Goal: Transaction & Acquisition: Purchase product/service

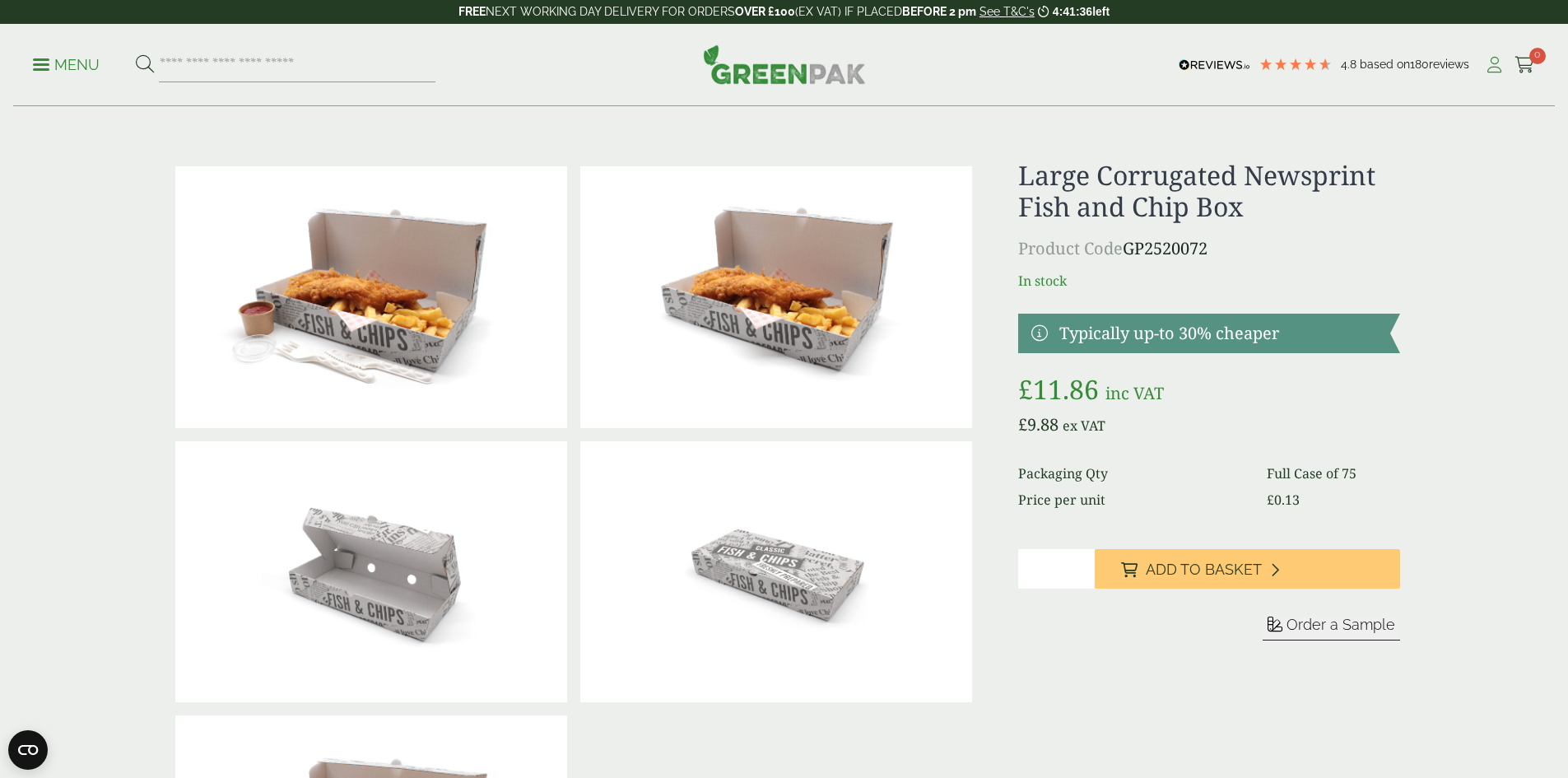
click at [1488, 67] on icon at bounding box center [1495, 65] width 20 height 16
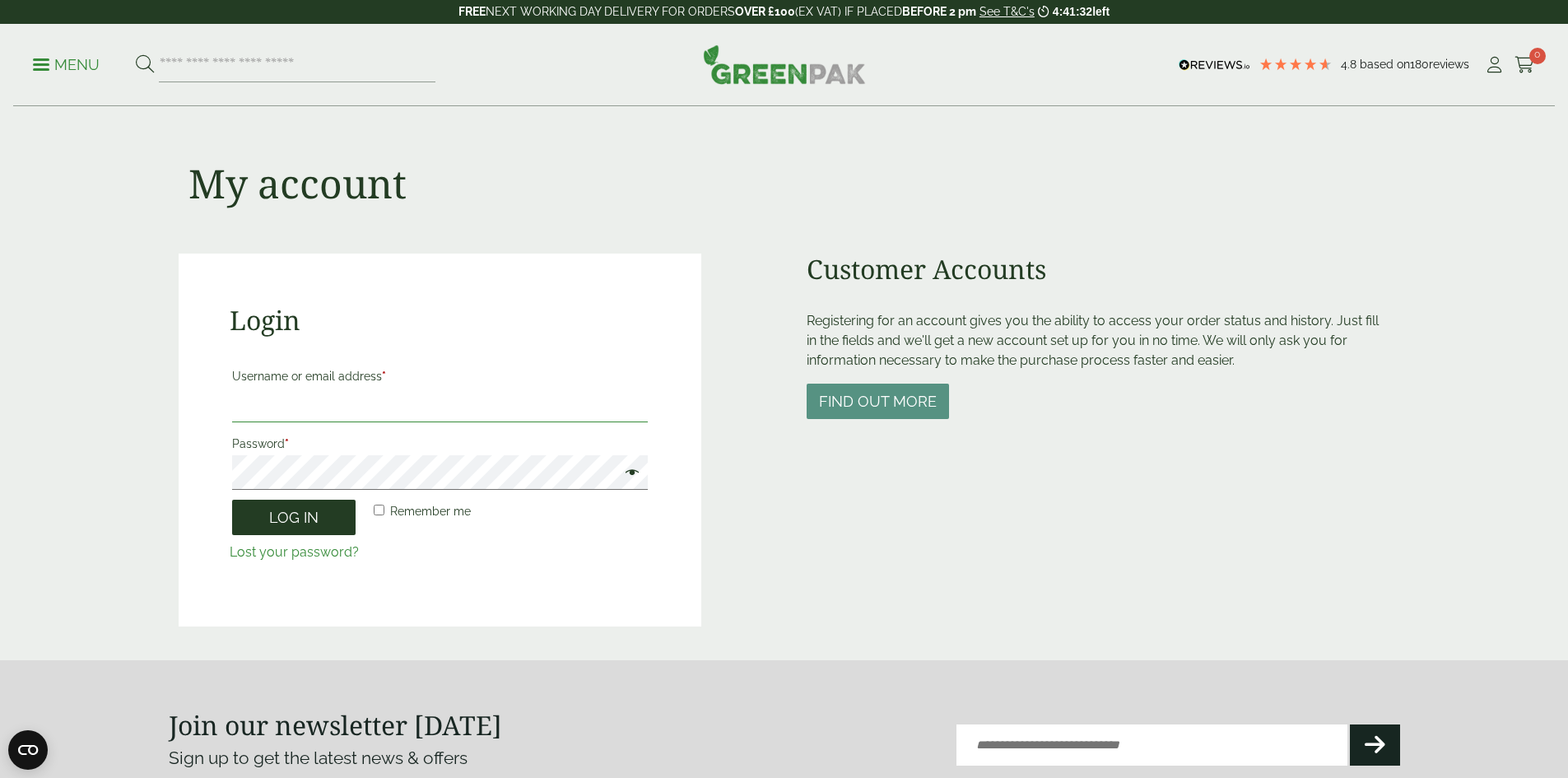
type input "**********"
click at [320, 511] on button "Log in" at bounding box center [294, 517] width 124 height 36
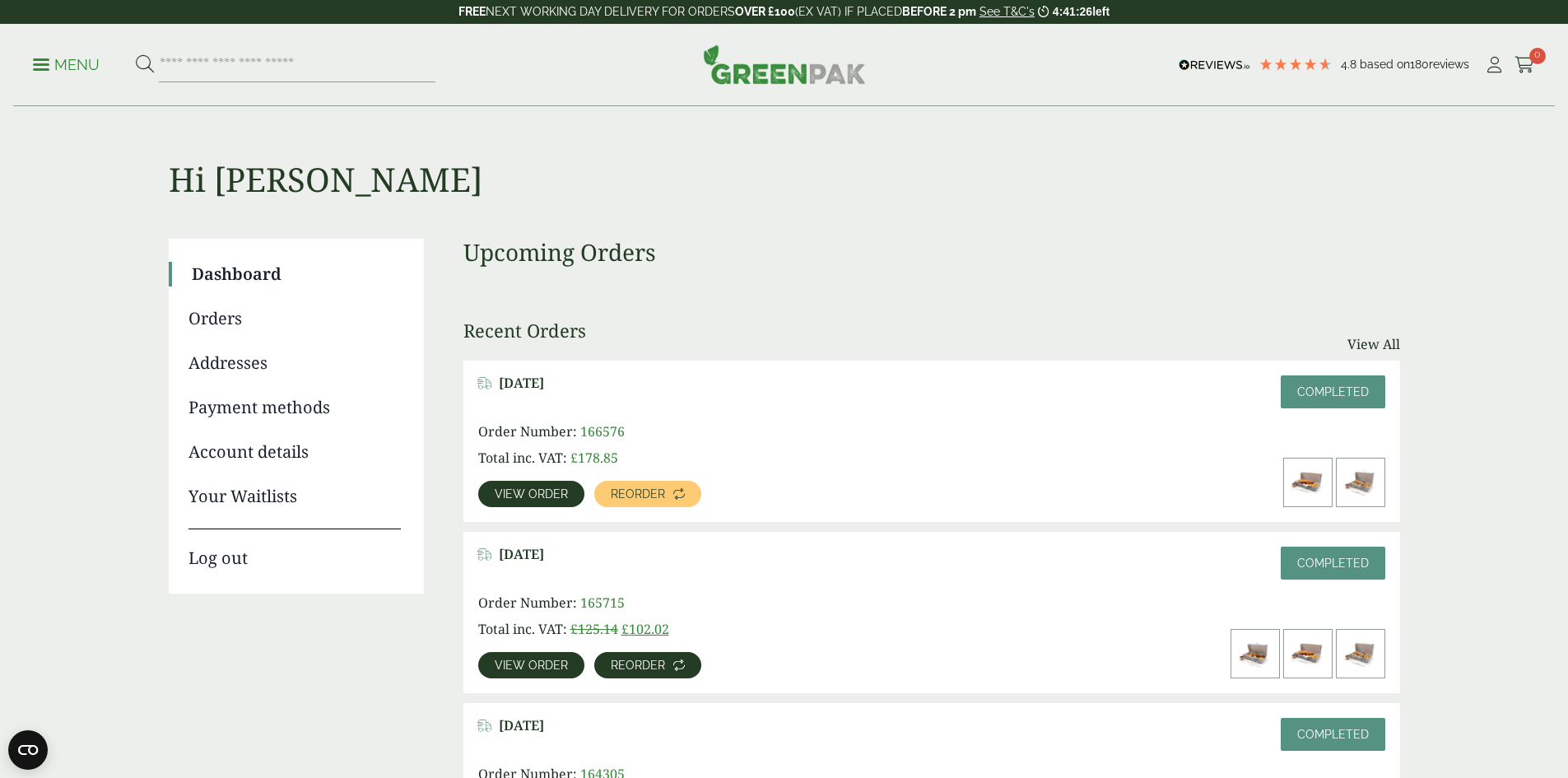
click at [665, 659] on span "Reorder" at bounding box center [638, 665] width 54 height 12
click at [665, 488] on span "Reorder" at bounding box center [638, 494] width 54 height 12
click at [1517, 64] on icon at bounding box center [1524, 65] width 20 height 16
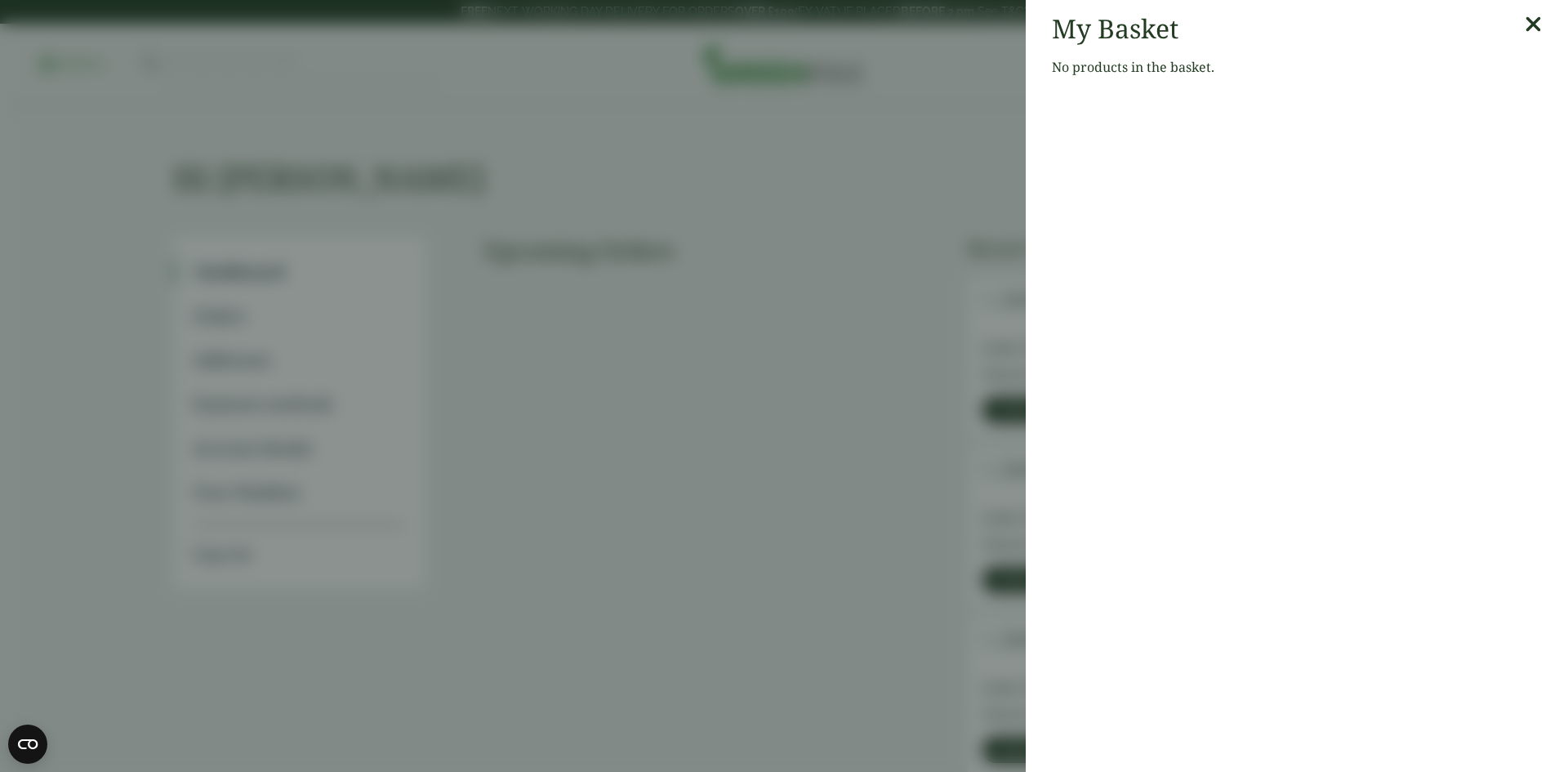
click at [1529, 25] on icon at bounding box center [1533, 25] width 17 height 23
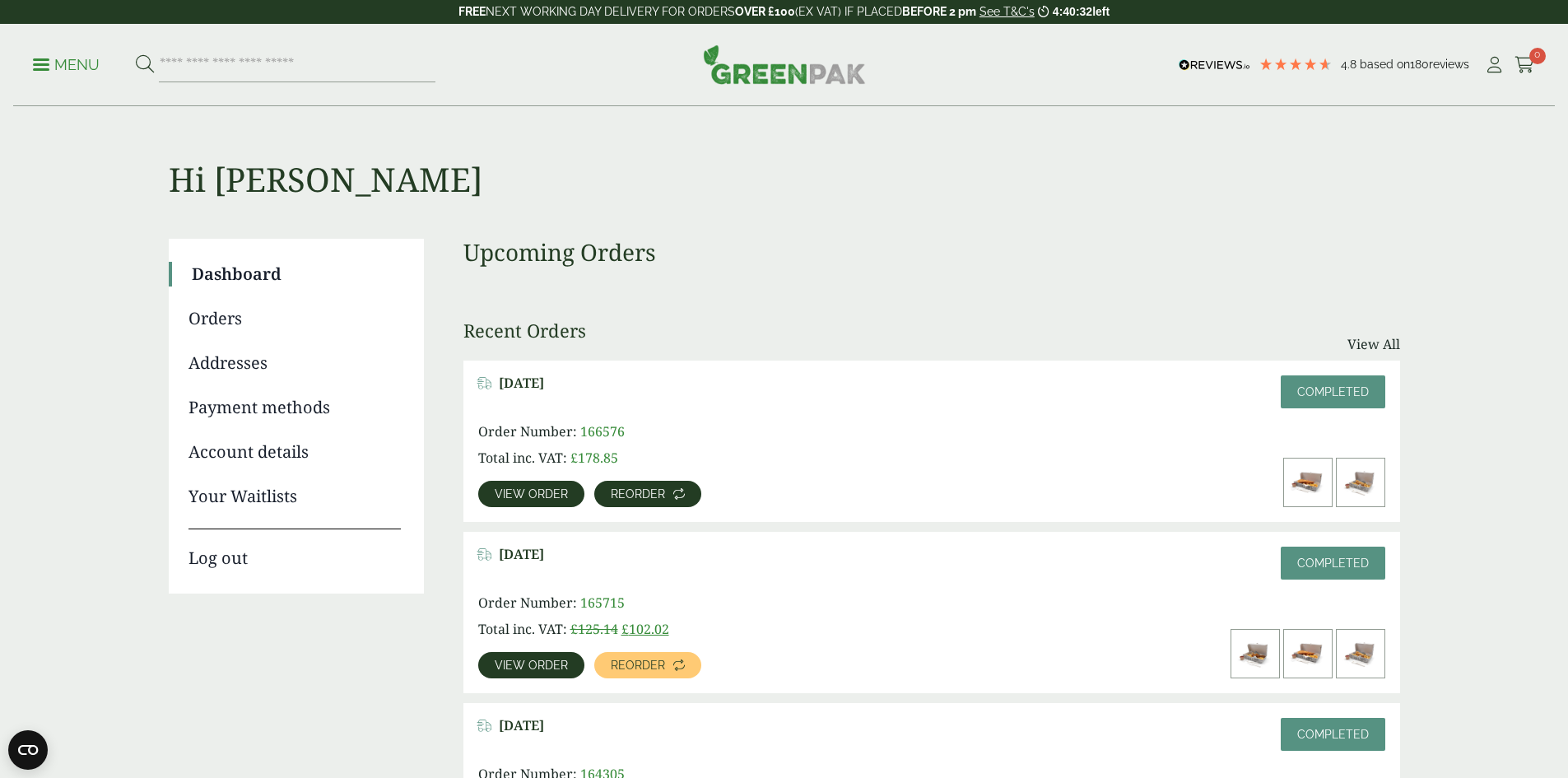
click at [665, 488] on span "Reorder" at bounding box center [638, 494] width 54 height 12
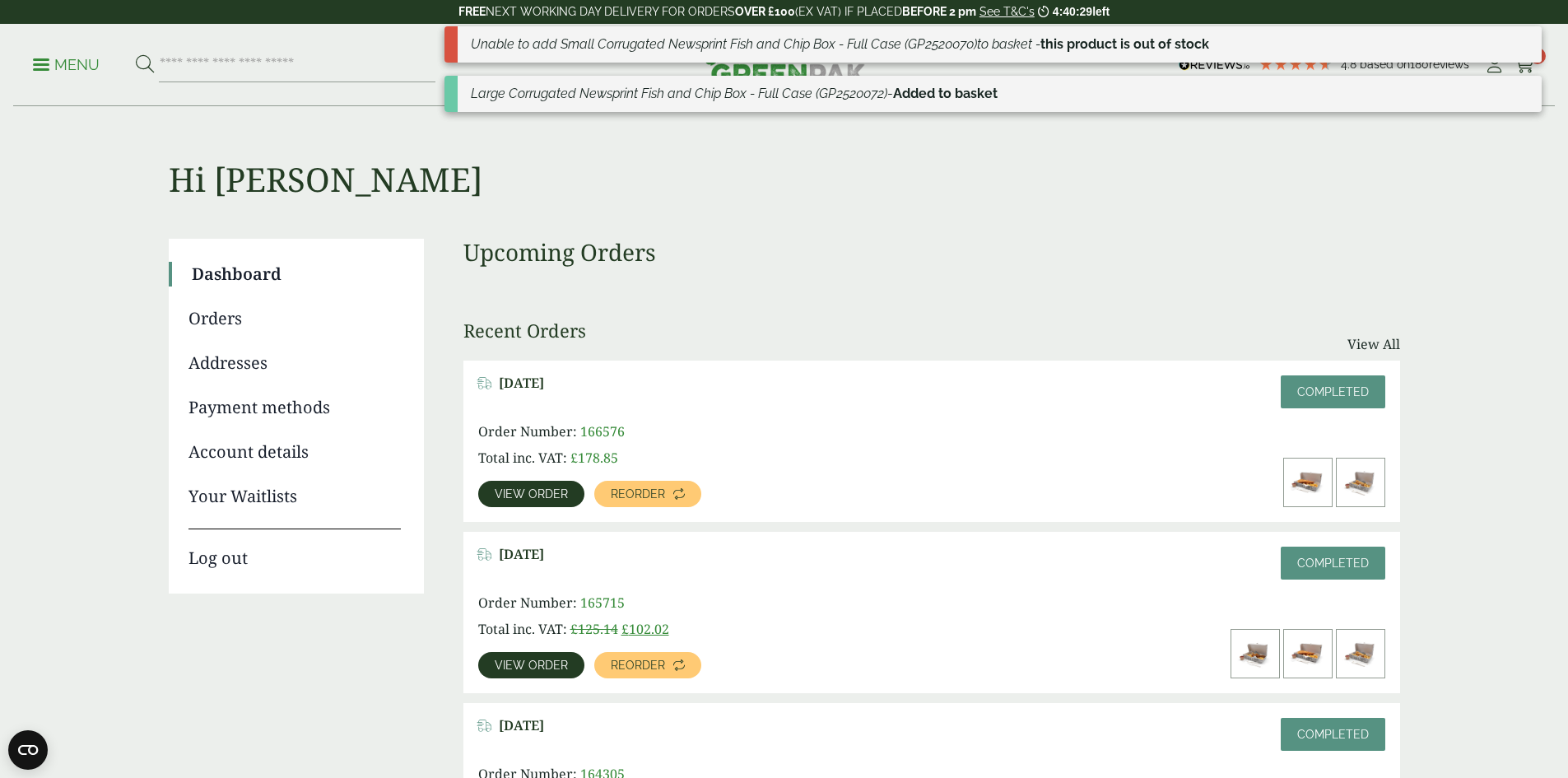
click at [949, 101] on strong "Added to basket" at bounding box center [945, 94] width 104 height 15
click at [824, 92] on em "Large Corrugated Newsprint Fish and Chip Box - Full Case (GP2520072)" at bounding box center [679, 94] width 417 height 15
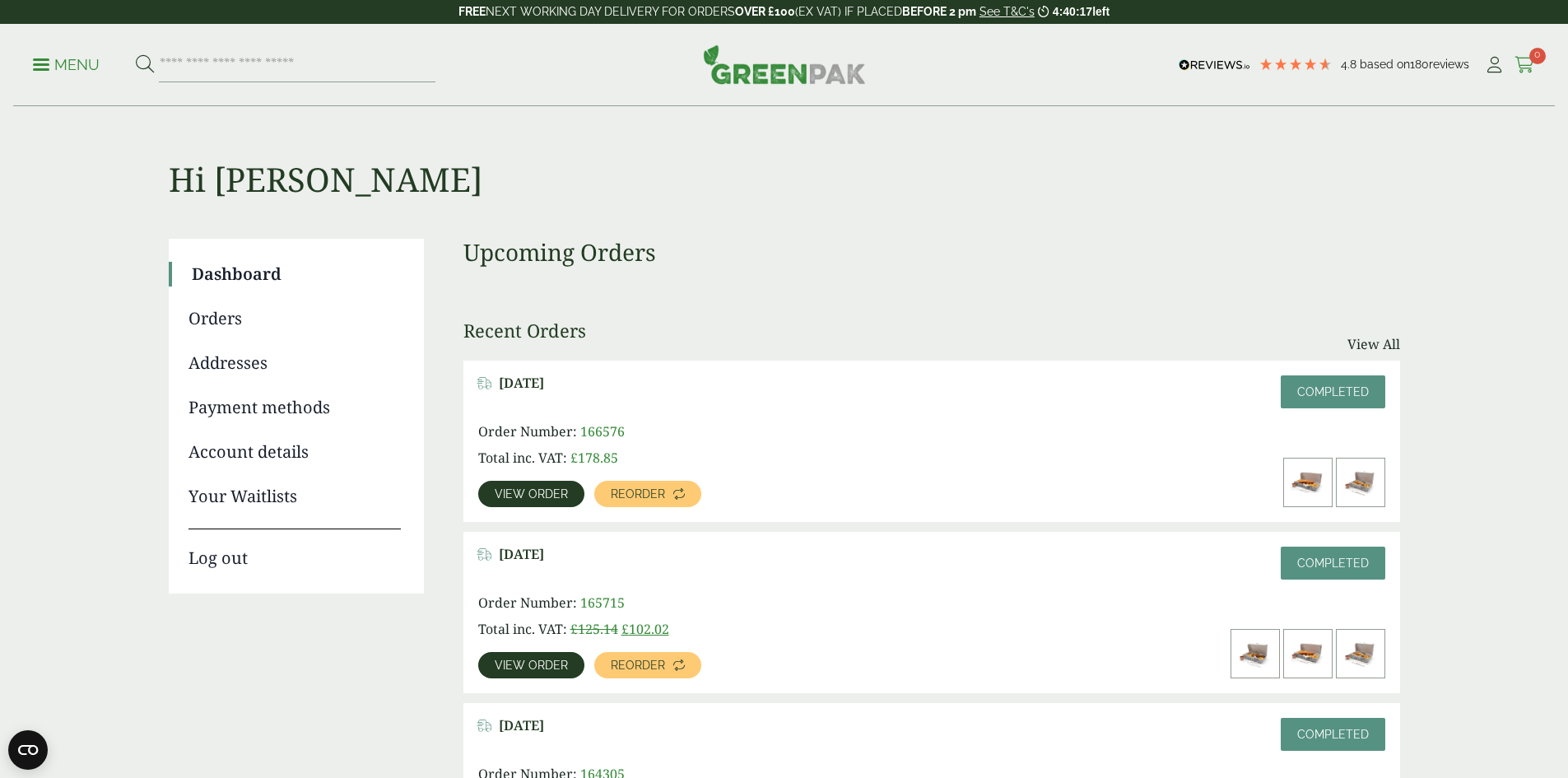
click at [1524, 64] on icon at bounding box center [1524, 65] width 20 height 16
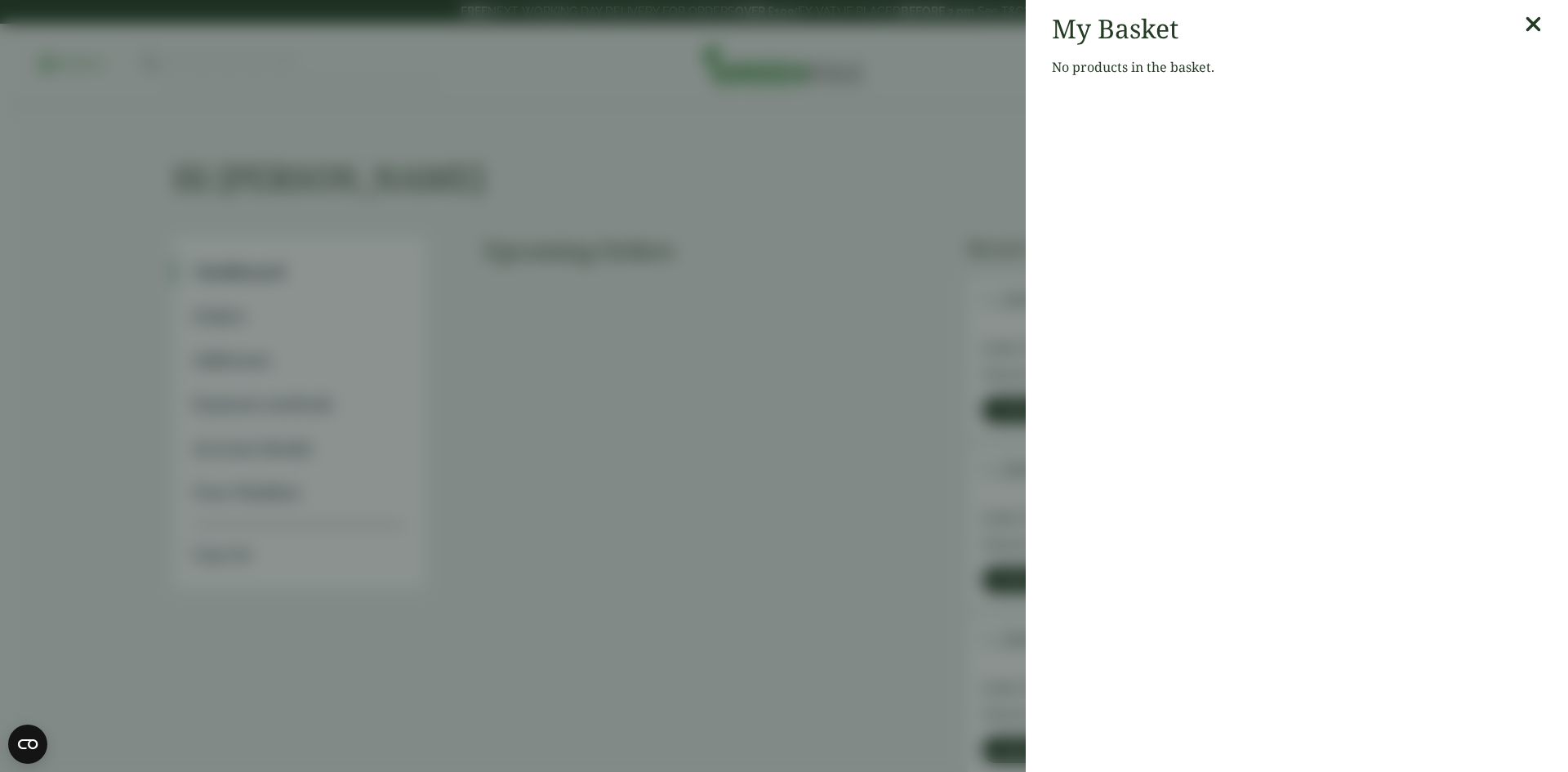
click at [1525, 25] on icon at bounding box center [1533, 25] width 17 height 23
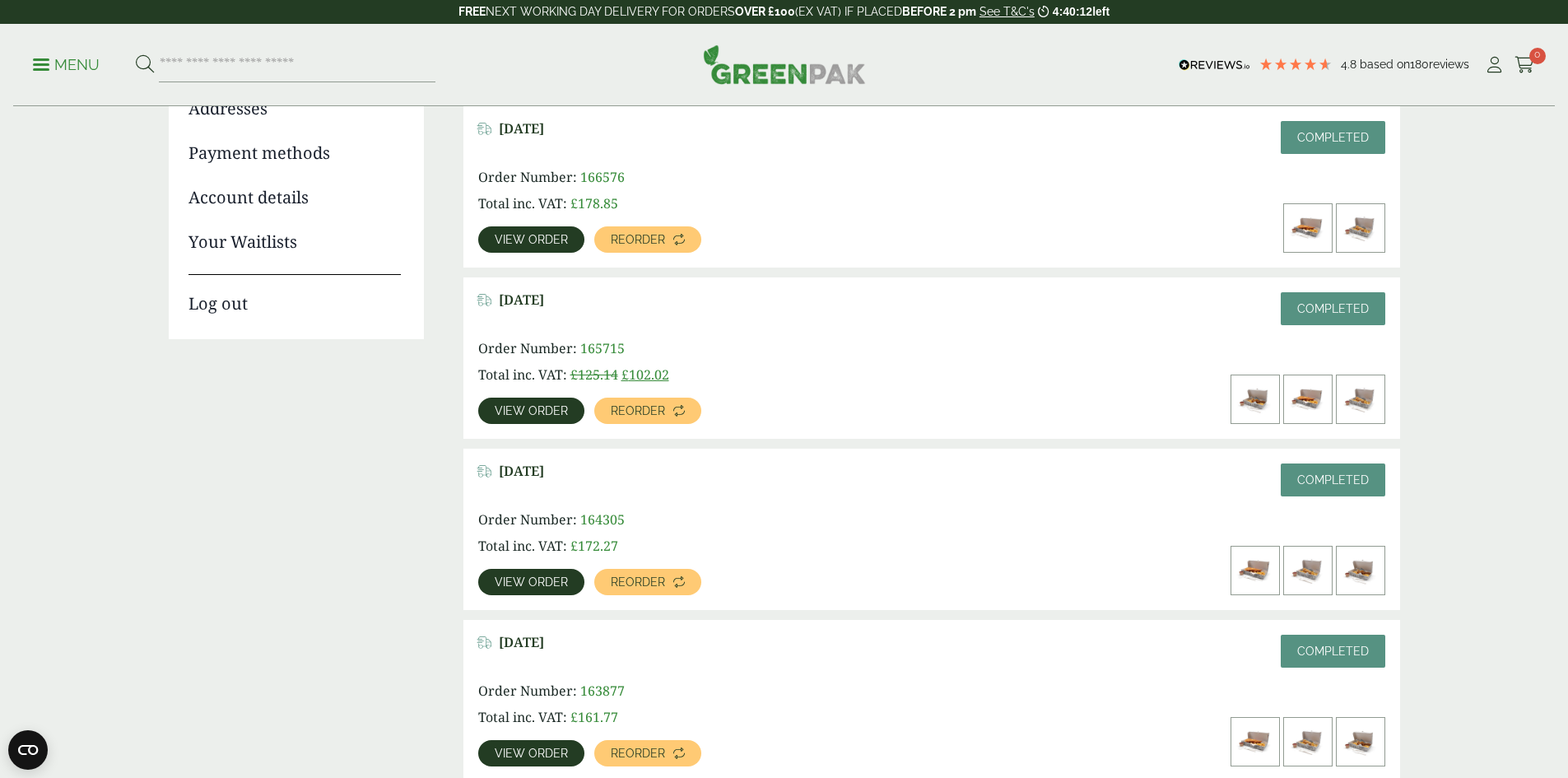
scroll to position [330, 0]
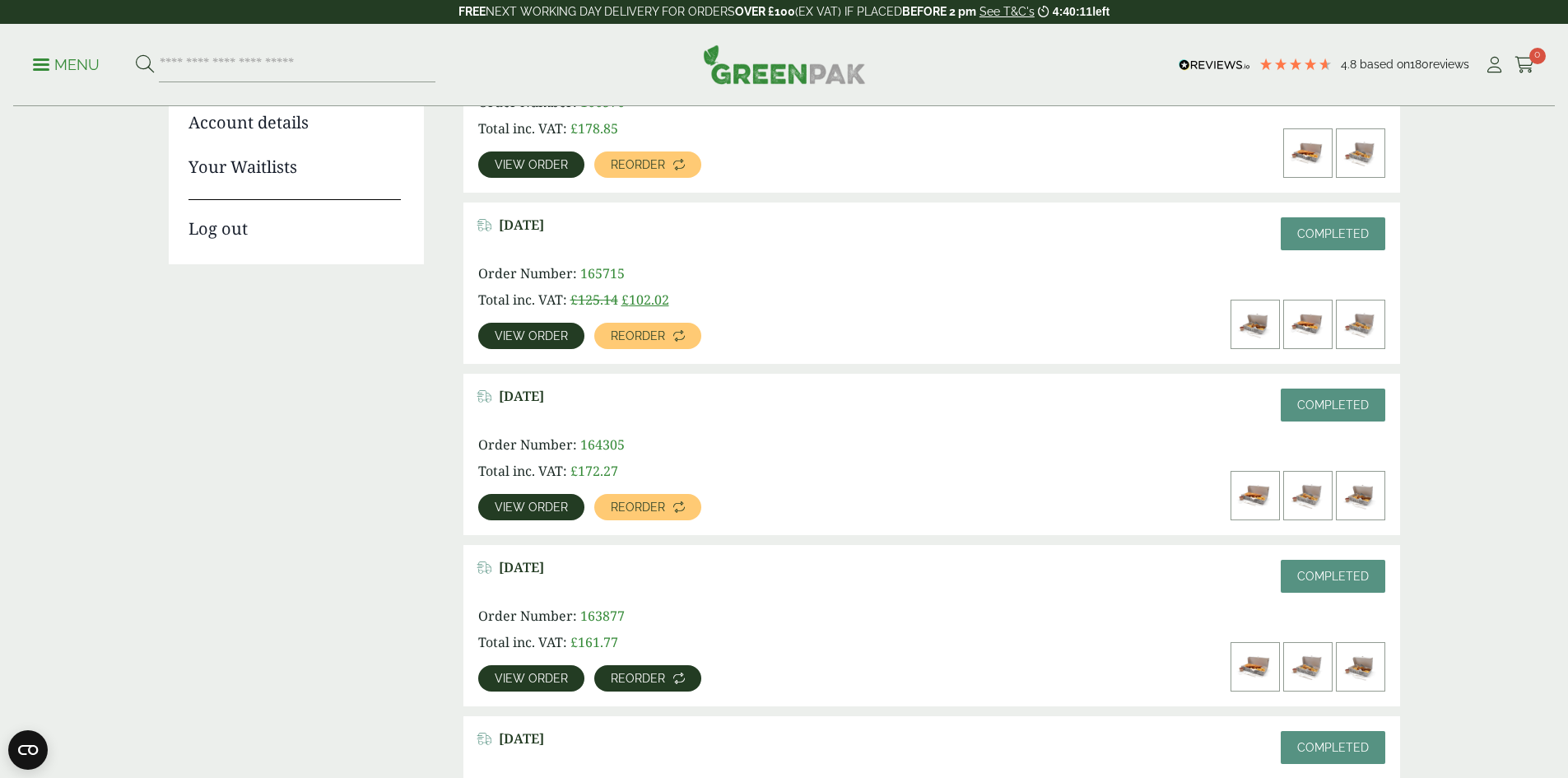
click at [665, 673] on span "Reorder" at bounding box center [638, 678] width 54 height 12
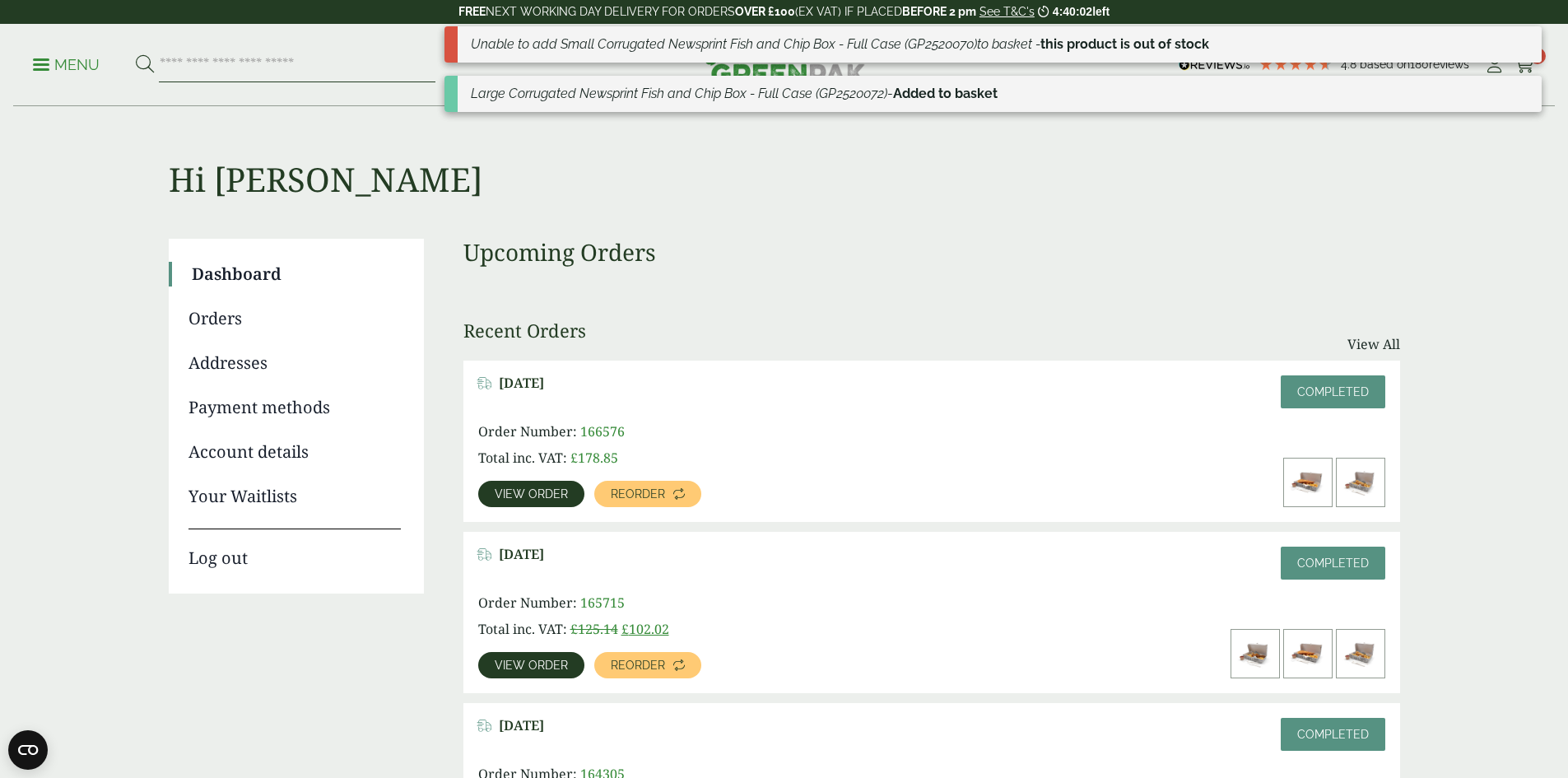
click at [228, 63] on input "search" at bounding box center [297, 65] width 276 height 35
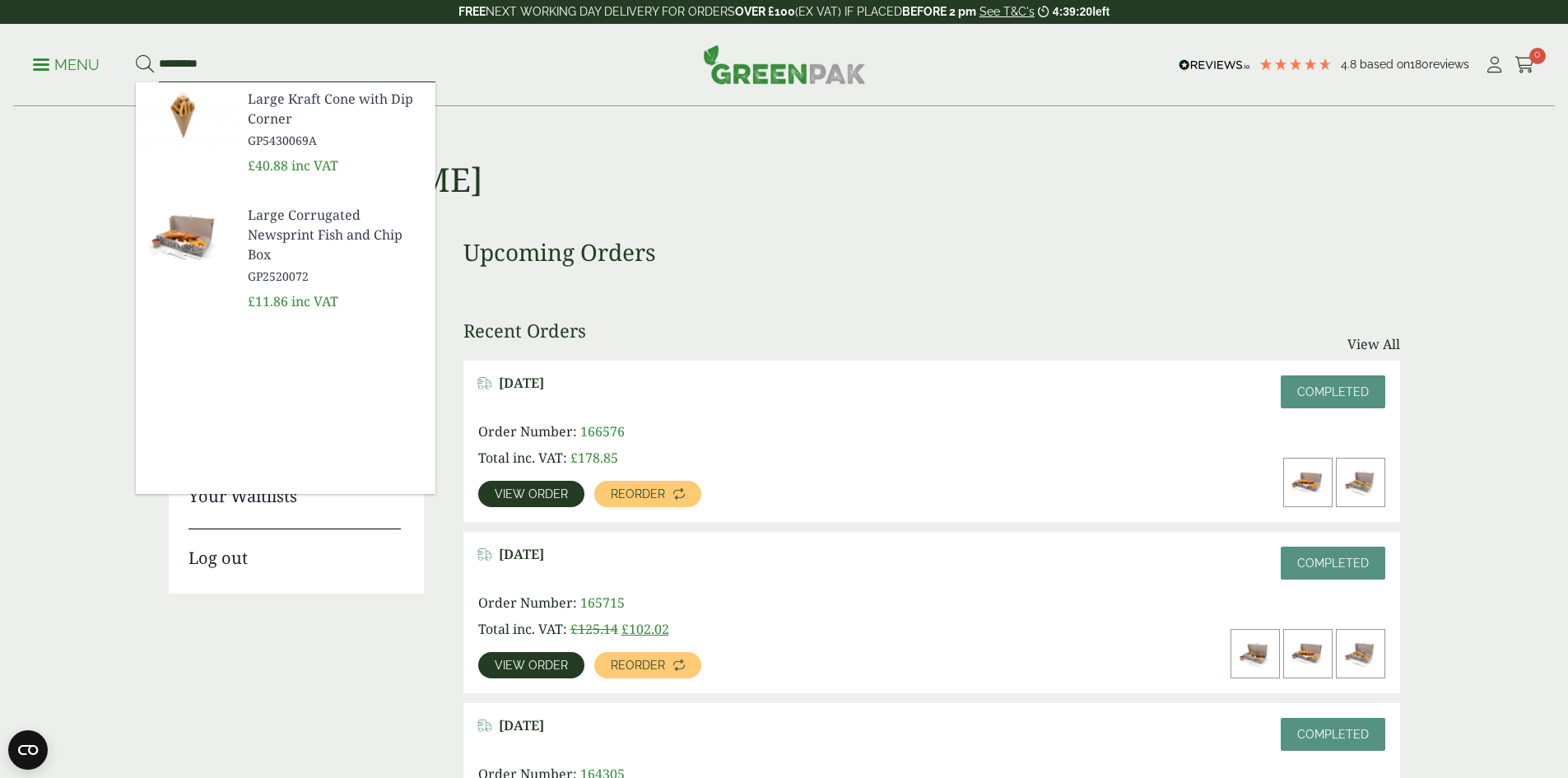
type input "*********"
click at [298, 227] on span "Large Corrugated Newsprint Fish and Chip Box" at bounding box center [334, 234] width 175 height 59
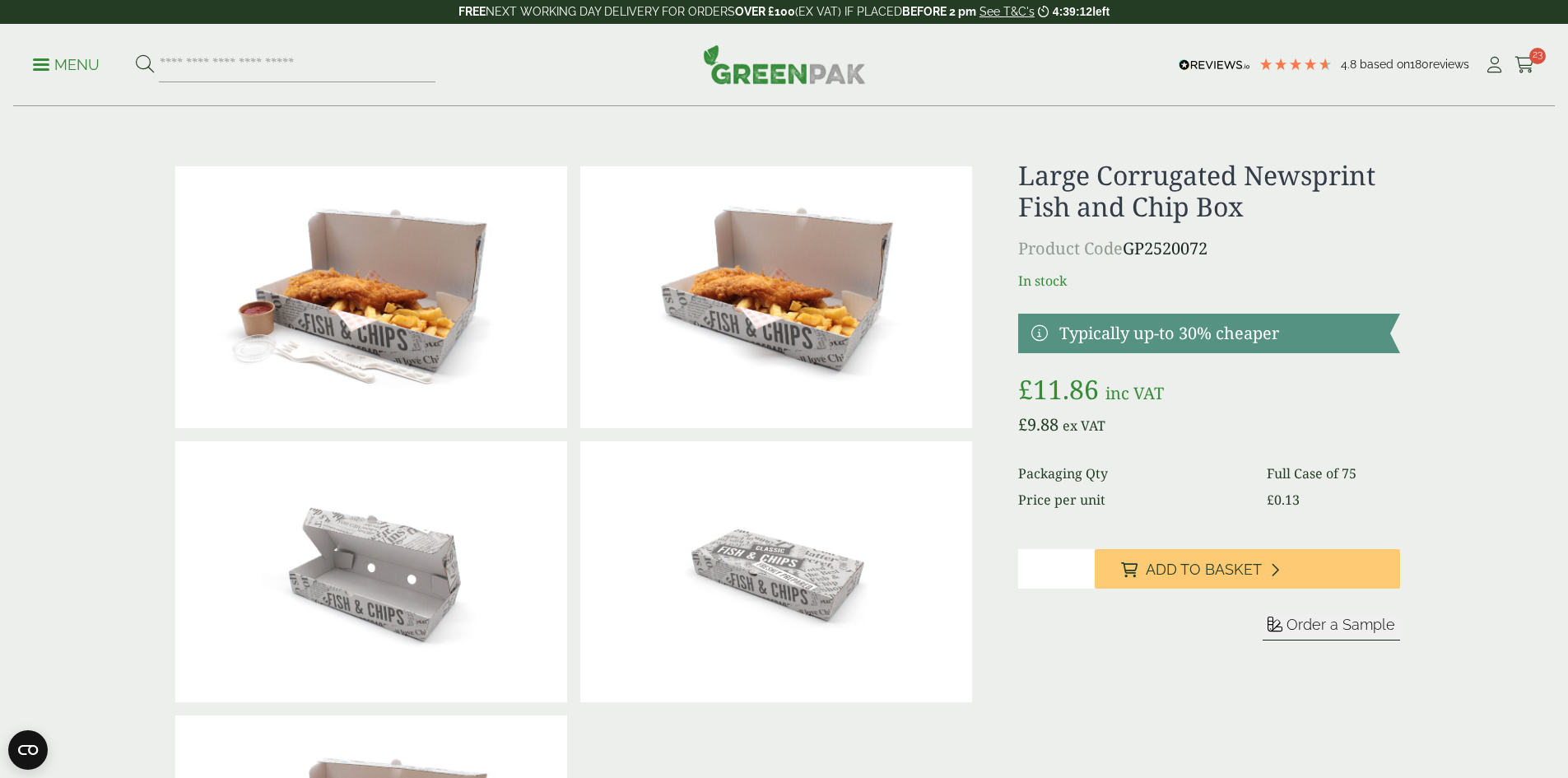
click at [1066, 569] on input "*" at bounding box center [1056, 568] width 76 height 40
click at [1081, 575] on input "*" at bounding box center [1056, 568] width 76 height 40
click at [1079, 561] on input "*" at bounding box center [1056, 568] width 76 height 40
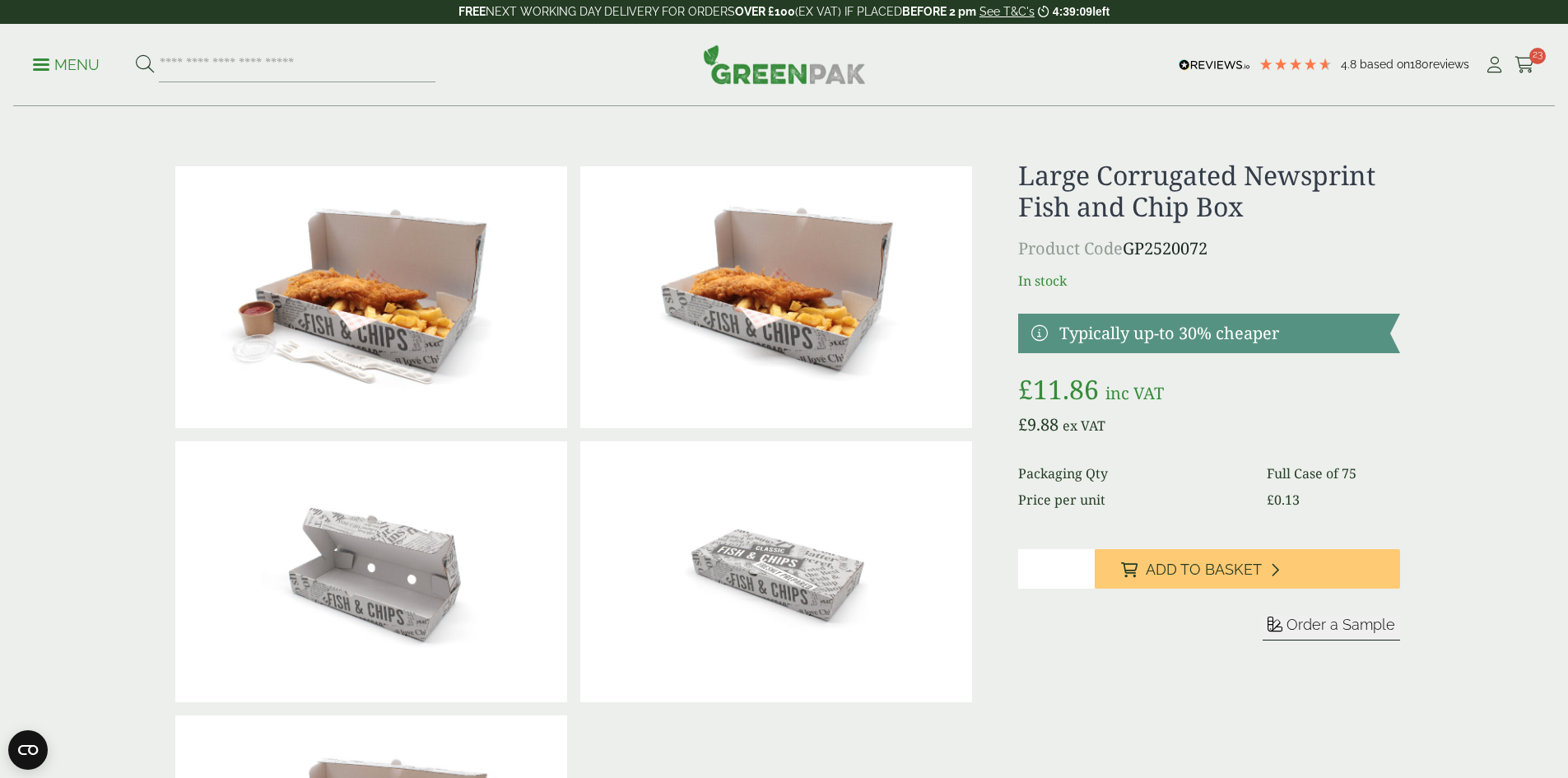
click at [1079, 561] on input "*" at bounding box center [1056, 568] width 76 height 40
click at [1080, 559] on input "*" at bounding box center [1056, 568] width 76 height 40
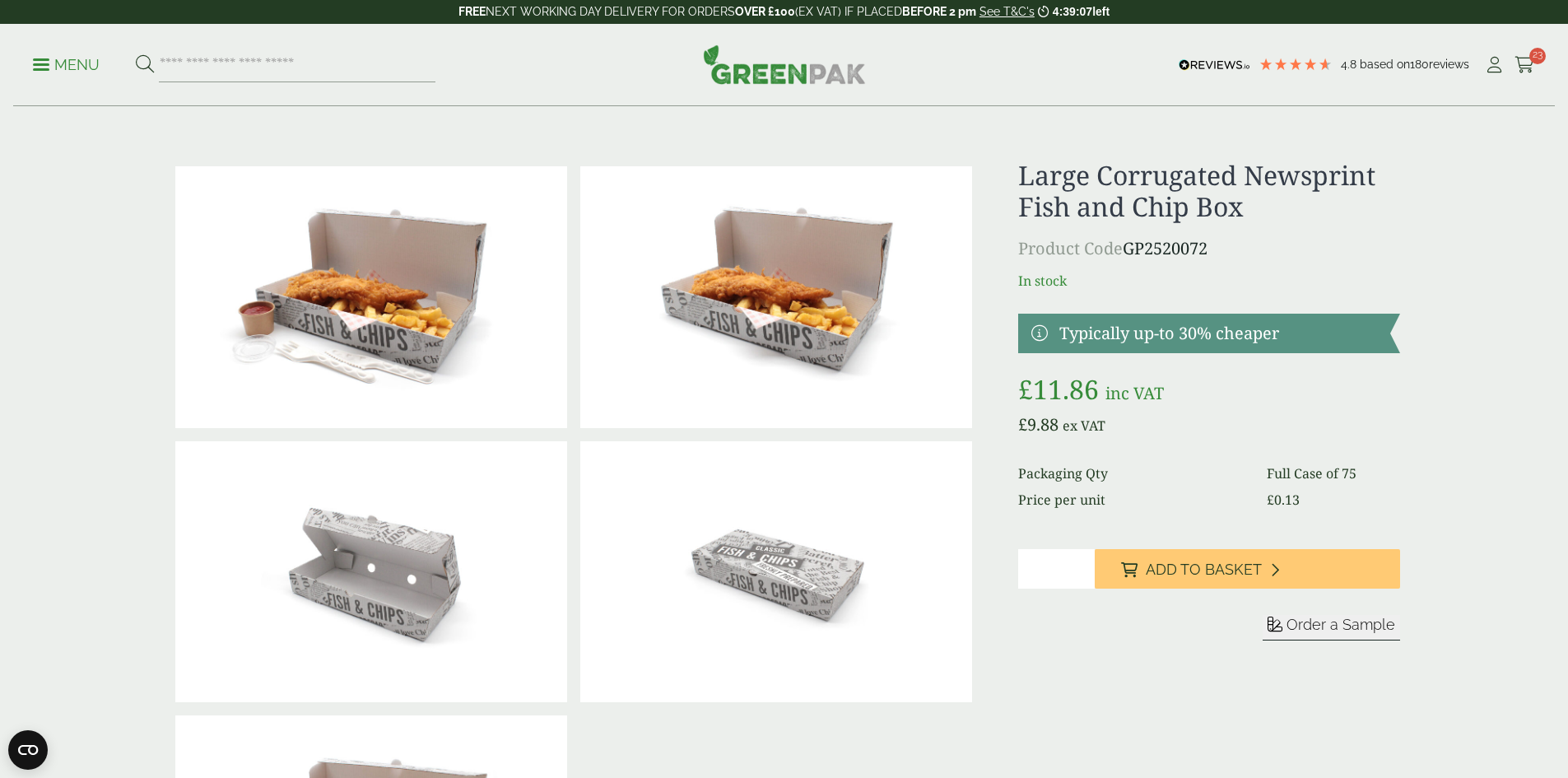
click at [1081, 562] on input "*" at bounding box center [1056, 568] width 76 height 40
type input "*"
click at [1081, 562] on input "*" at bounding box center [1056, 568] width 76 height 40
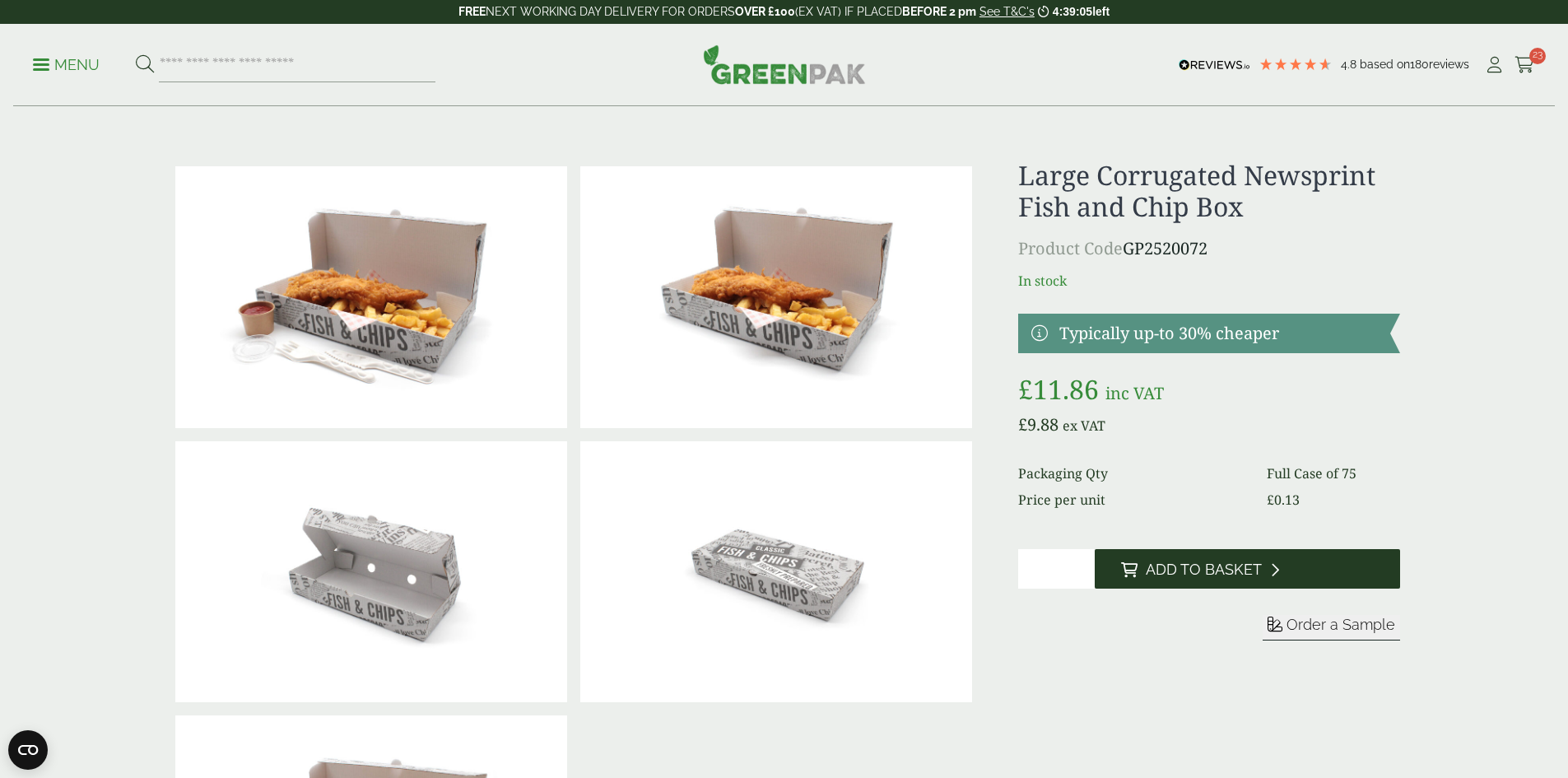
click at [1214, 565] on span "Add to Basket" at bounding box center [1204, 569] width 116 height 18
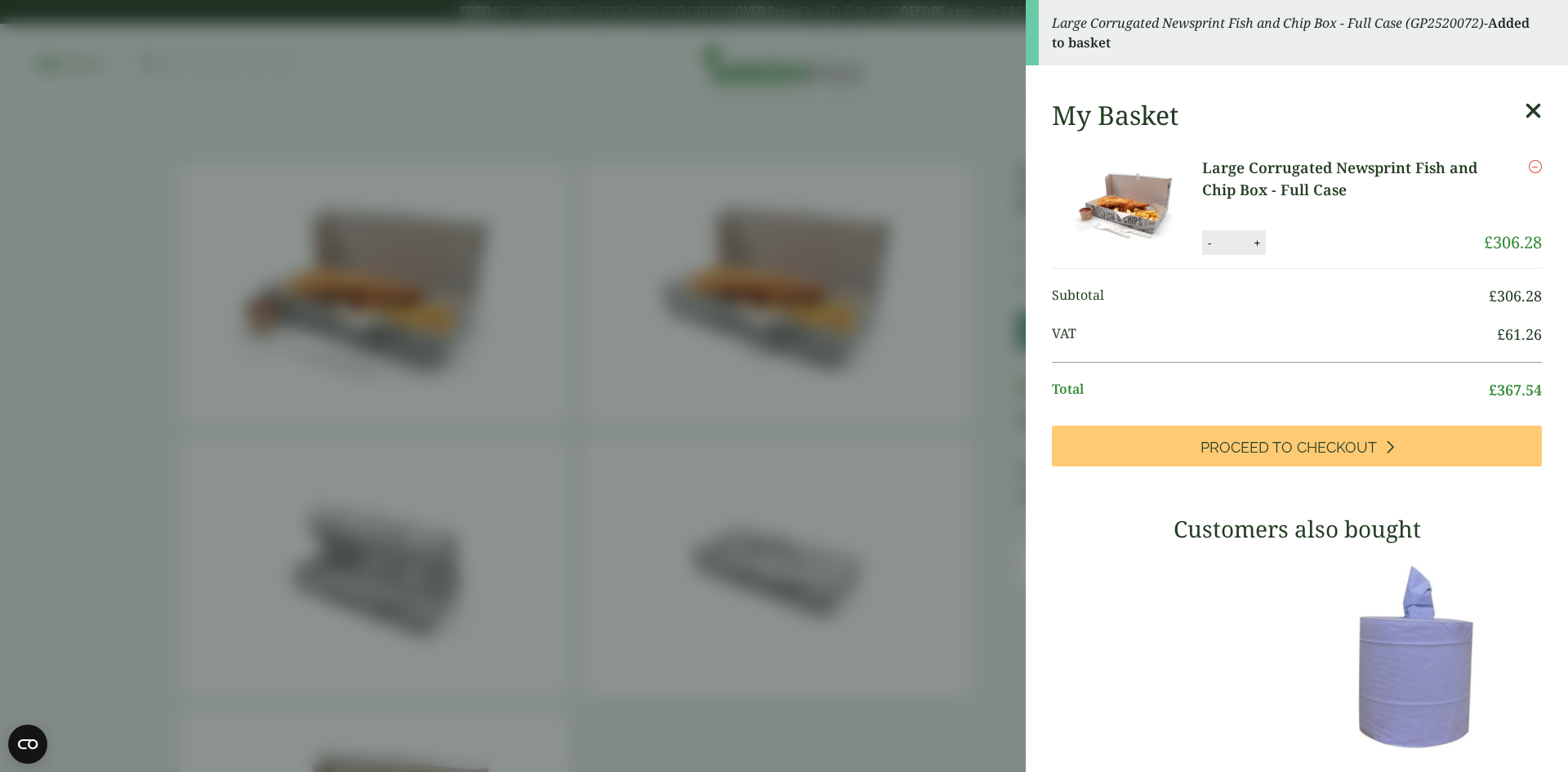
click at [1210, 244] on button "-" at bounding box center [1209, 243] width 13 height 13
click at [1216, 244] on input "**" at bounding box center [1232, 243] width 33 height 35
click at [1204, 243] on button "-" at bounding box center [1209, 243] width 13 height 13
click at [1203, 243] on button "-" at bounding box center [1209, 243] width 13 height 13
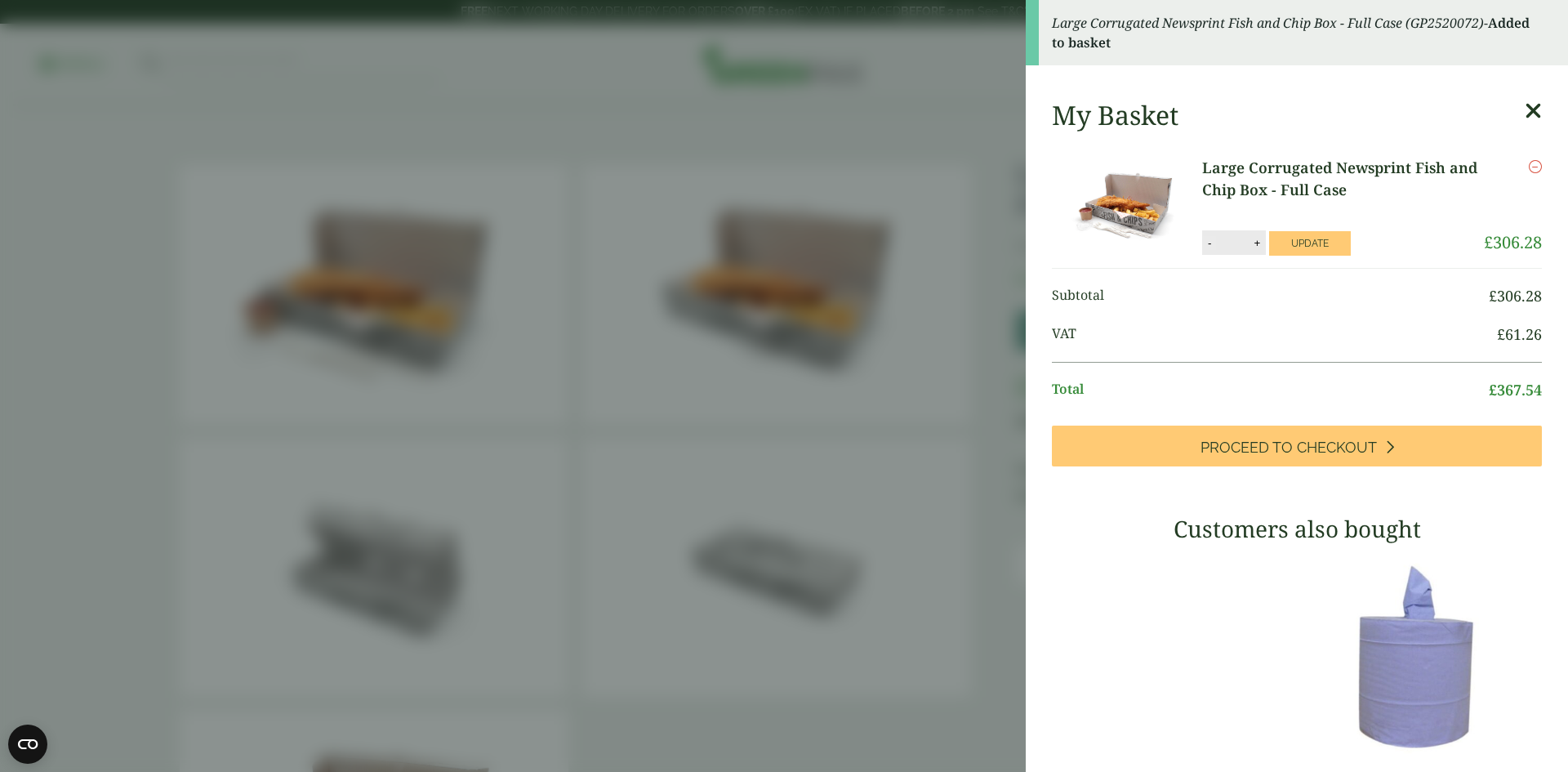
click at [1203, 242] on button "-" at bounding box center [1209, 243] width 13 height 13
click at [1203, 242] on div "My Basket Large Corrugated Newsprint Fish and Chip Box - Full Case Large Corrug…" at bounding box center [1297, 589] width 542 height 1005
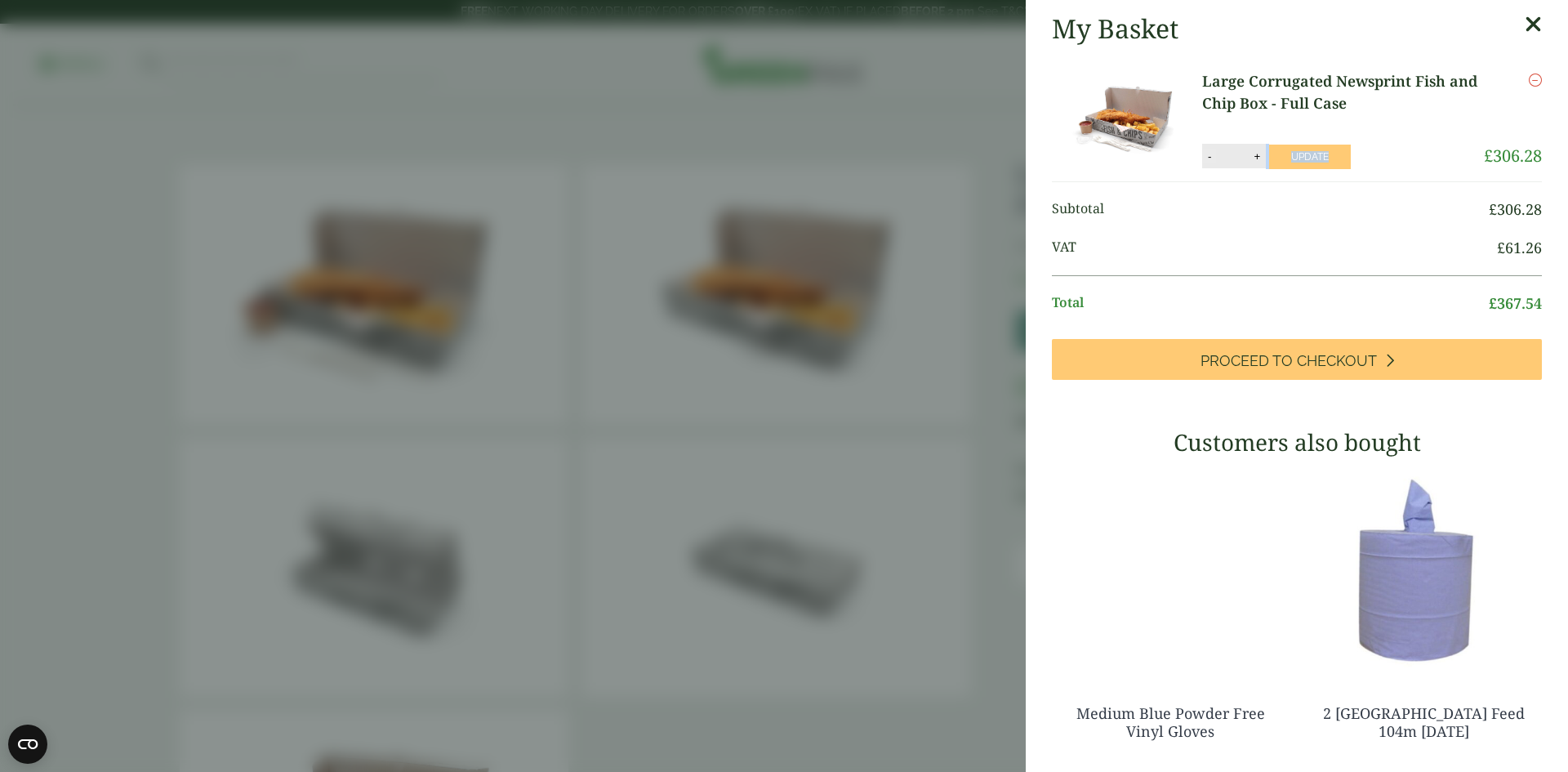
click at [1204, 154] on button "-" at bounding box center [1209, 156] width 13 height 13
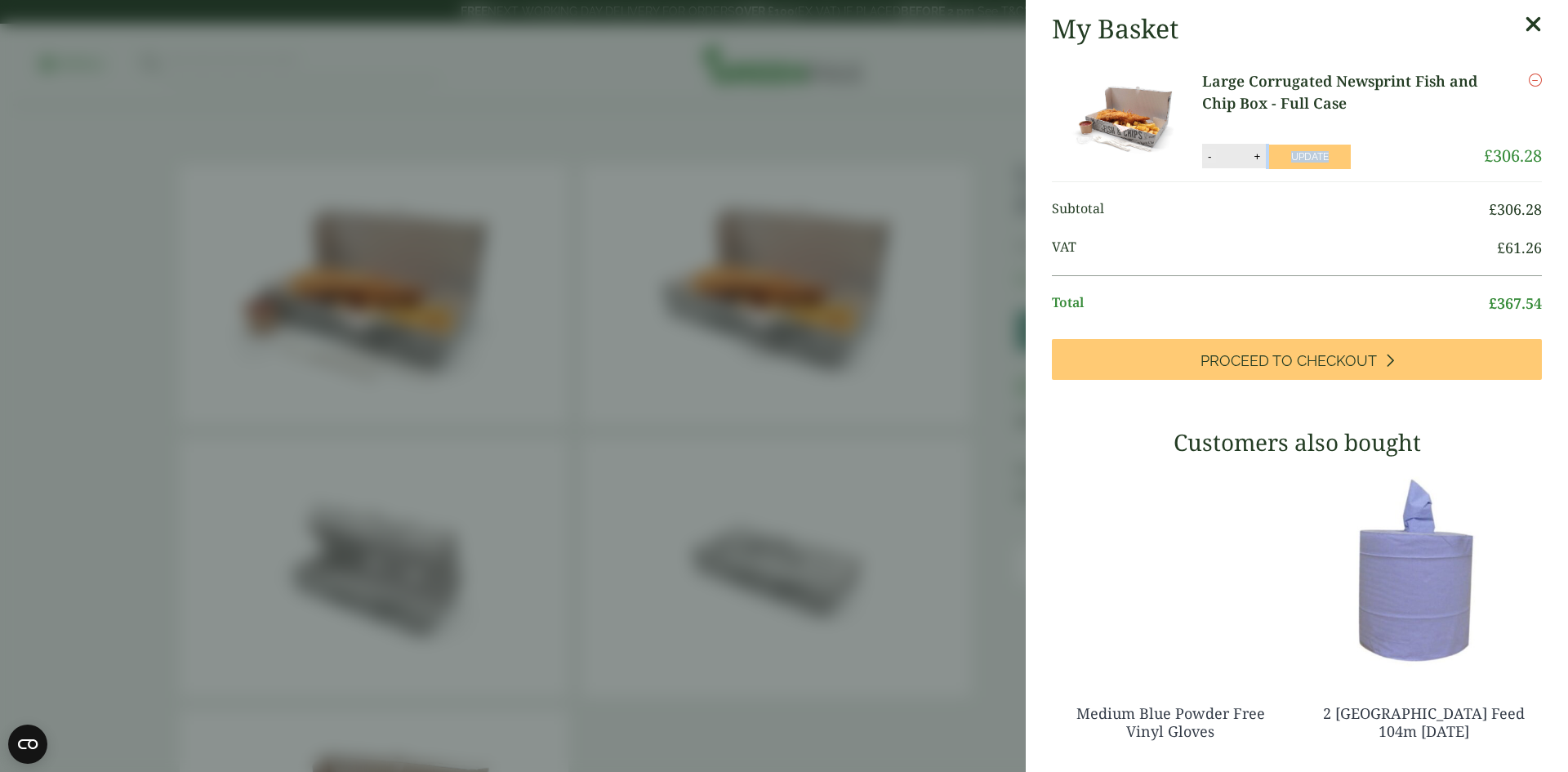
click at [1204, 154] on button "-" at bounding box center [1209, 156] width 13 height 13
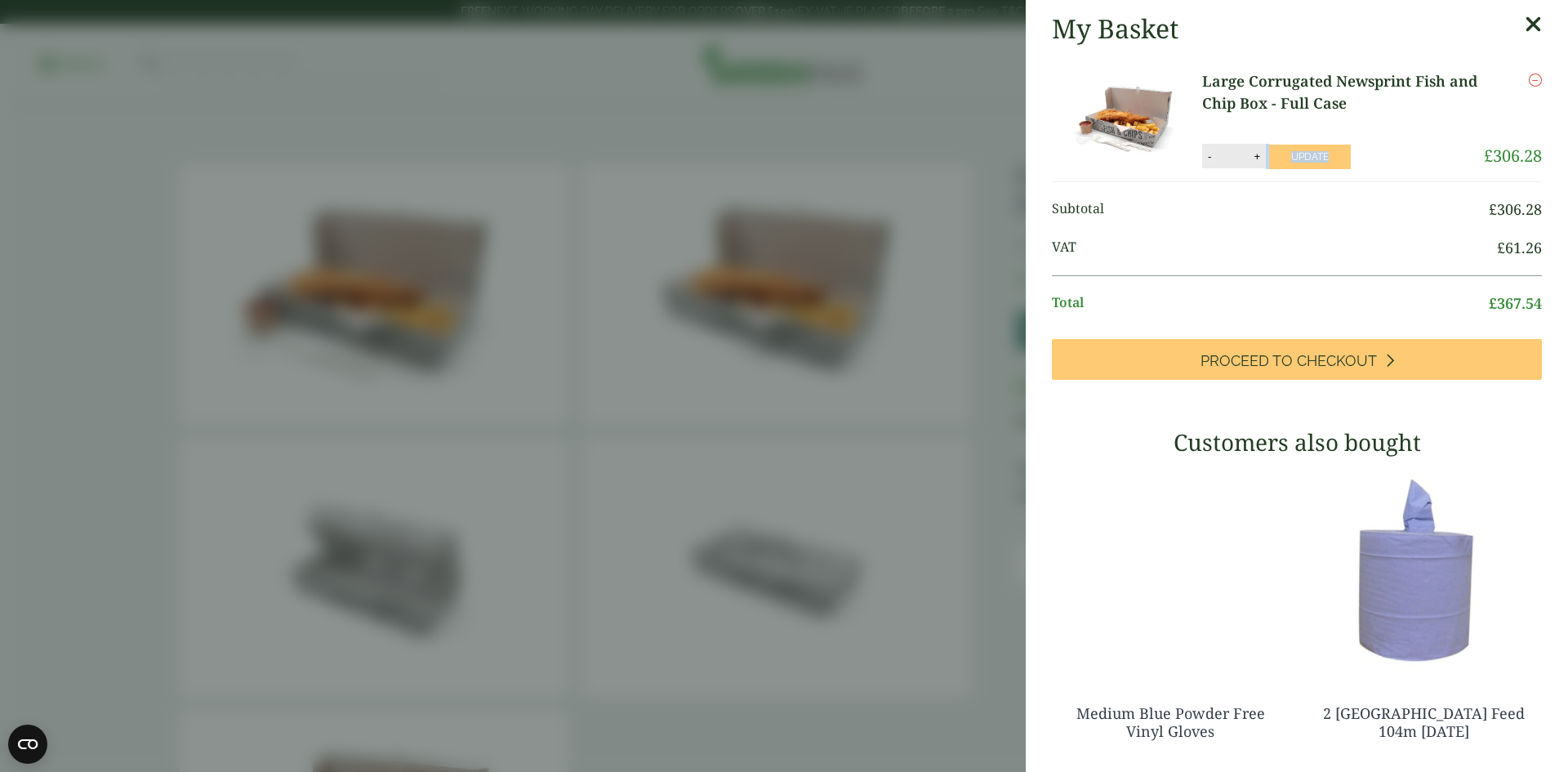
click at [1204, 154] on button "-" at bounding box center [1209, 156] width 13 height 13
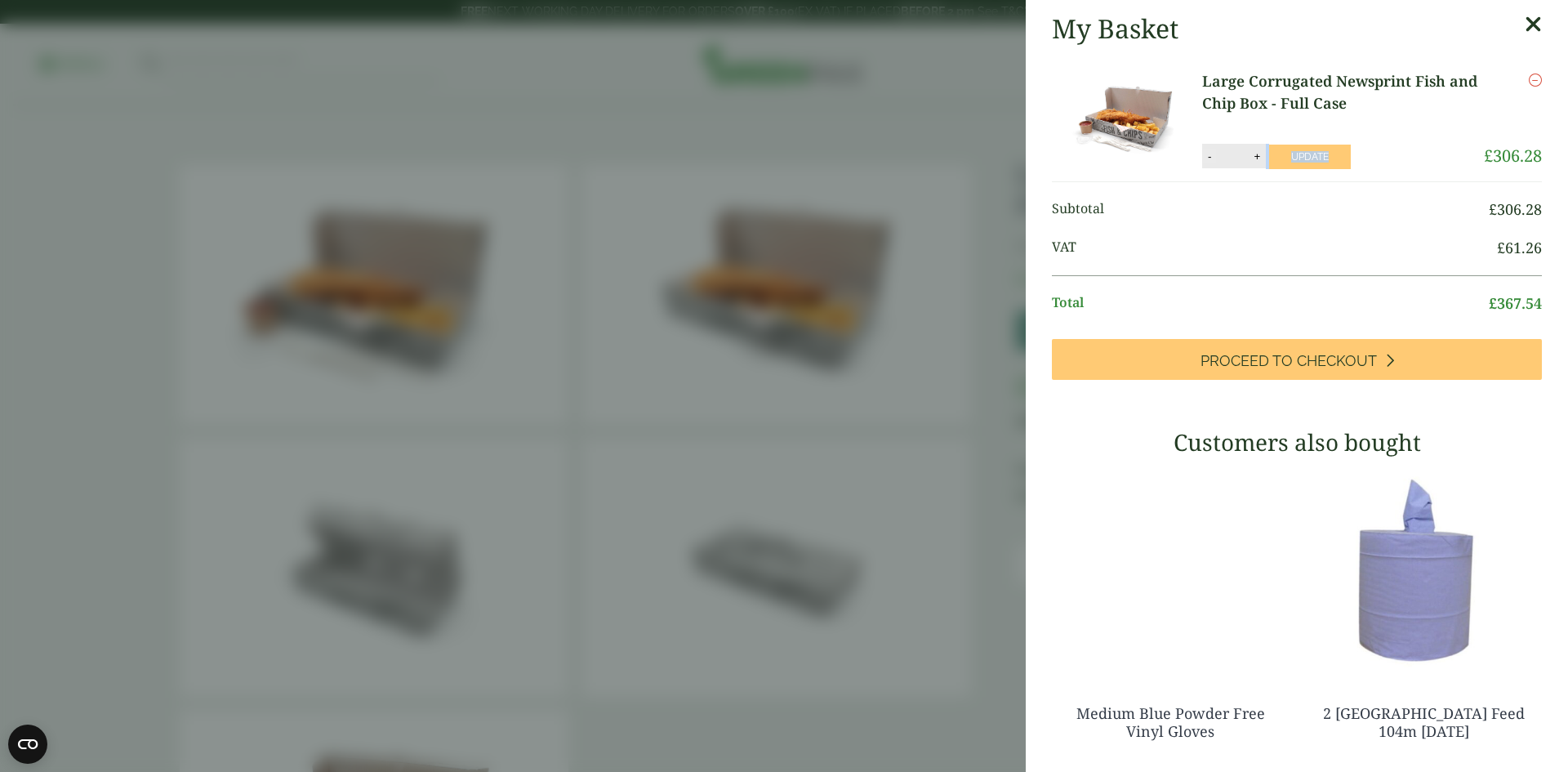
click at [1204, 154] on button "-" at bounding box center [1209, 156] width 13 height 13
type input "*"
click at [1306, 148] on button "Update" at bounding box center [1309, 157] width 82 height 25
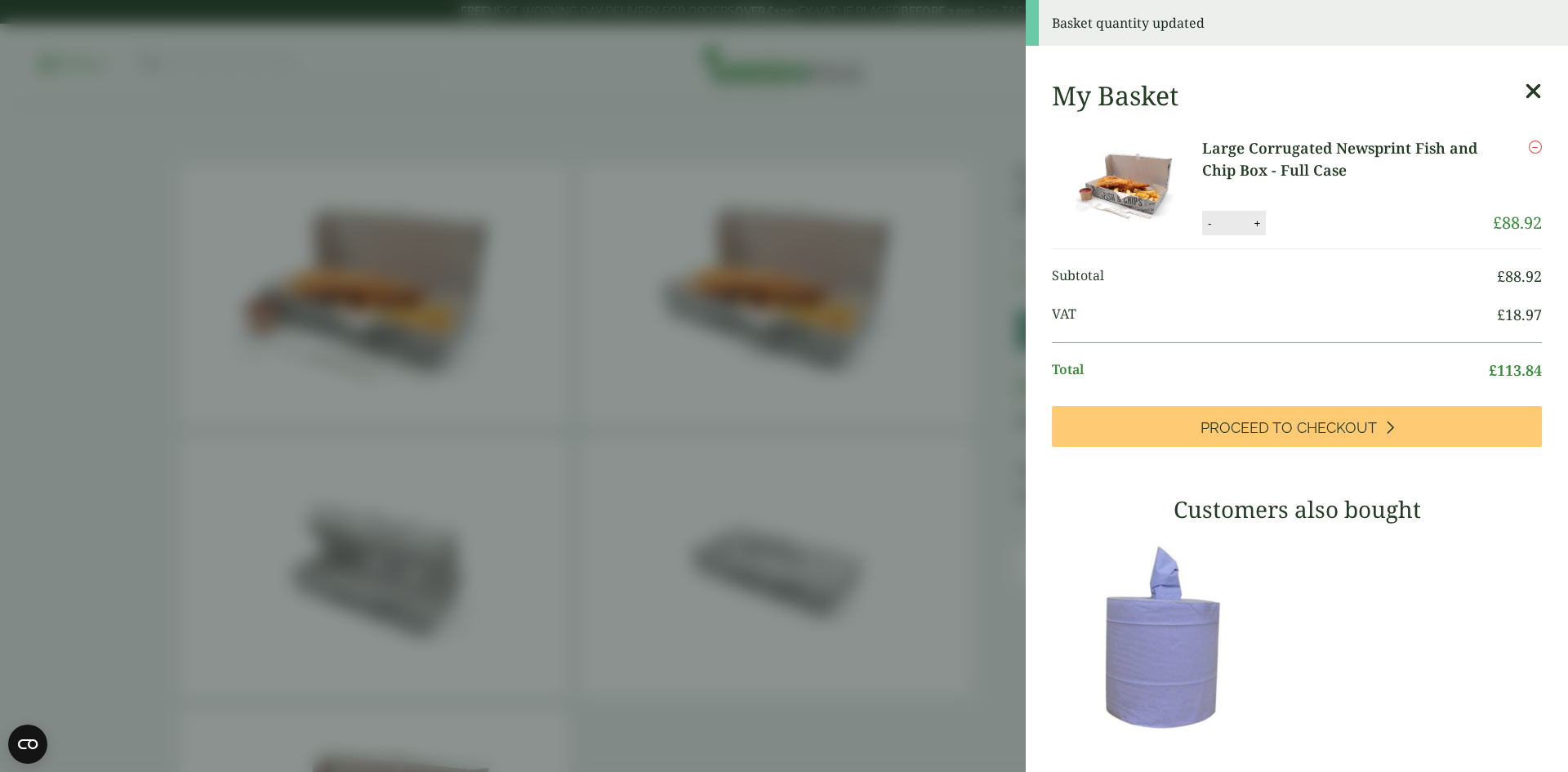
click at [1258, 225] on button "+" at bounding box center [1256, 223] width 16 height 13
type input "**"
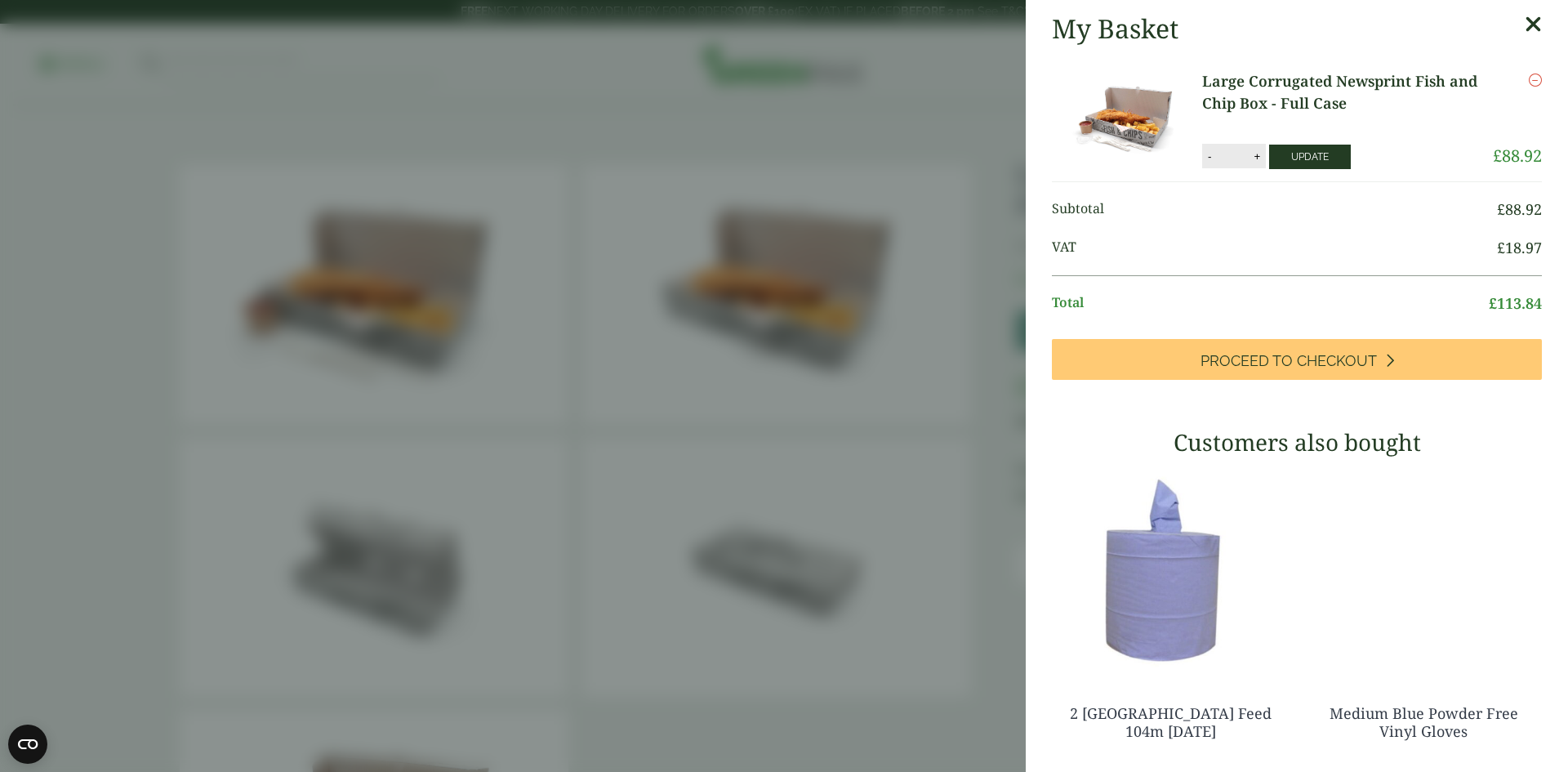
click at [1299, 154] on button "Update" at bounding box center [1309, 157] width 82 height 25
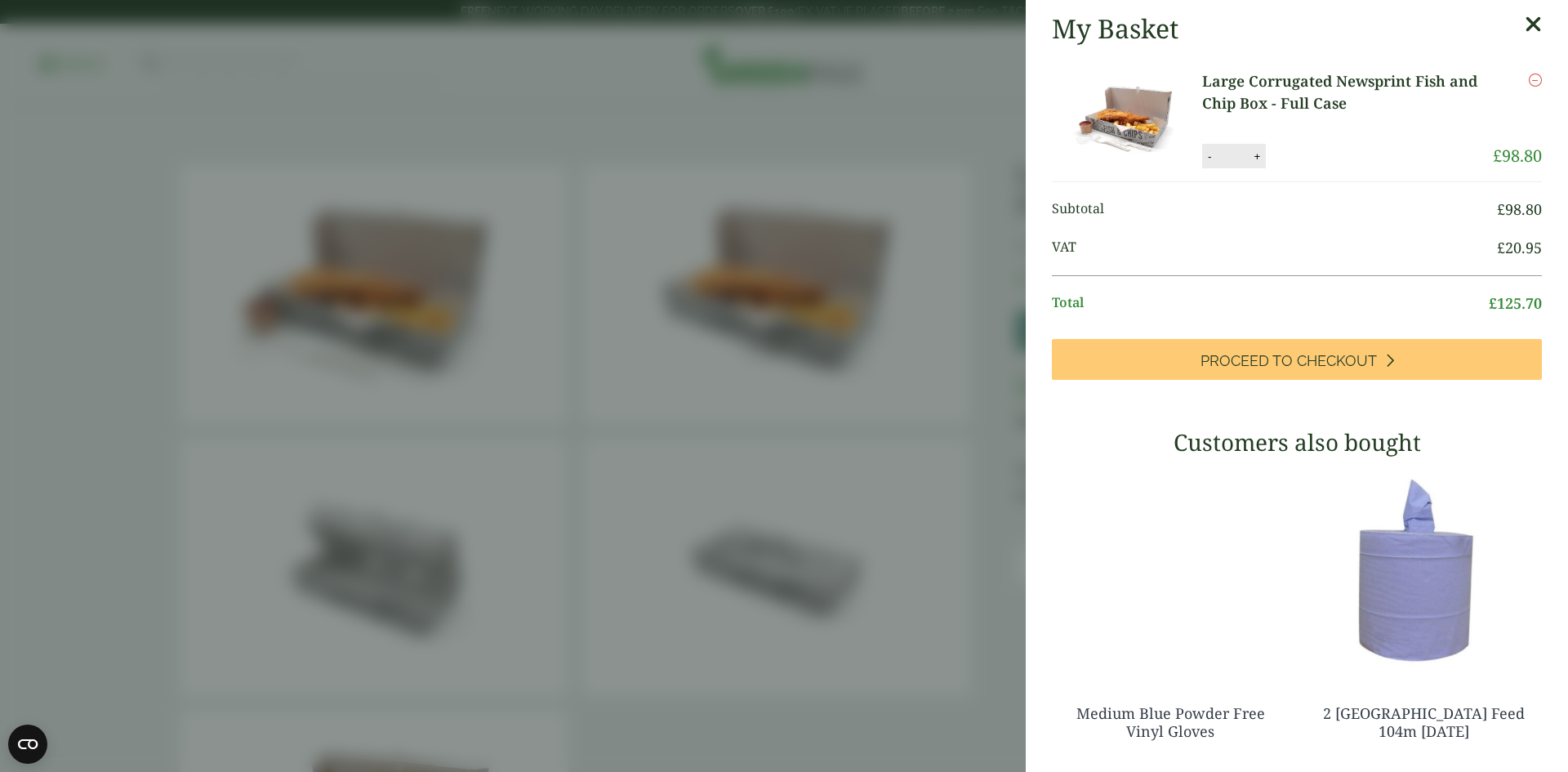
click at [1525, 20] on icon at bounding box center [1533, 25] width 17 height 23
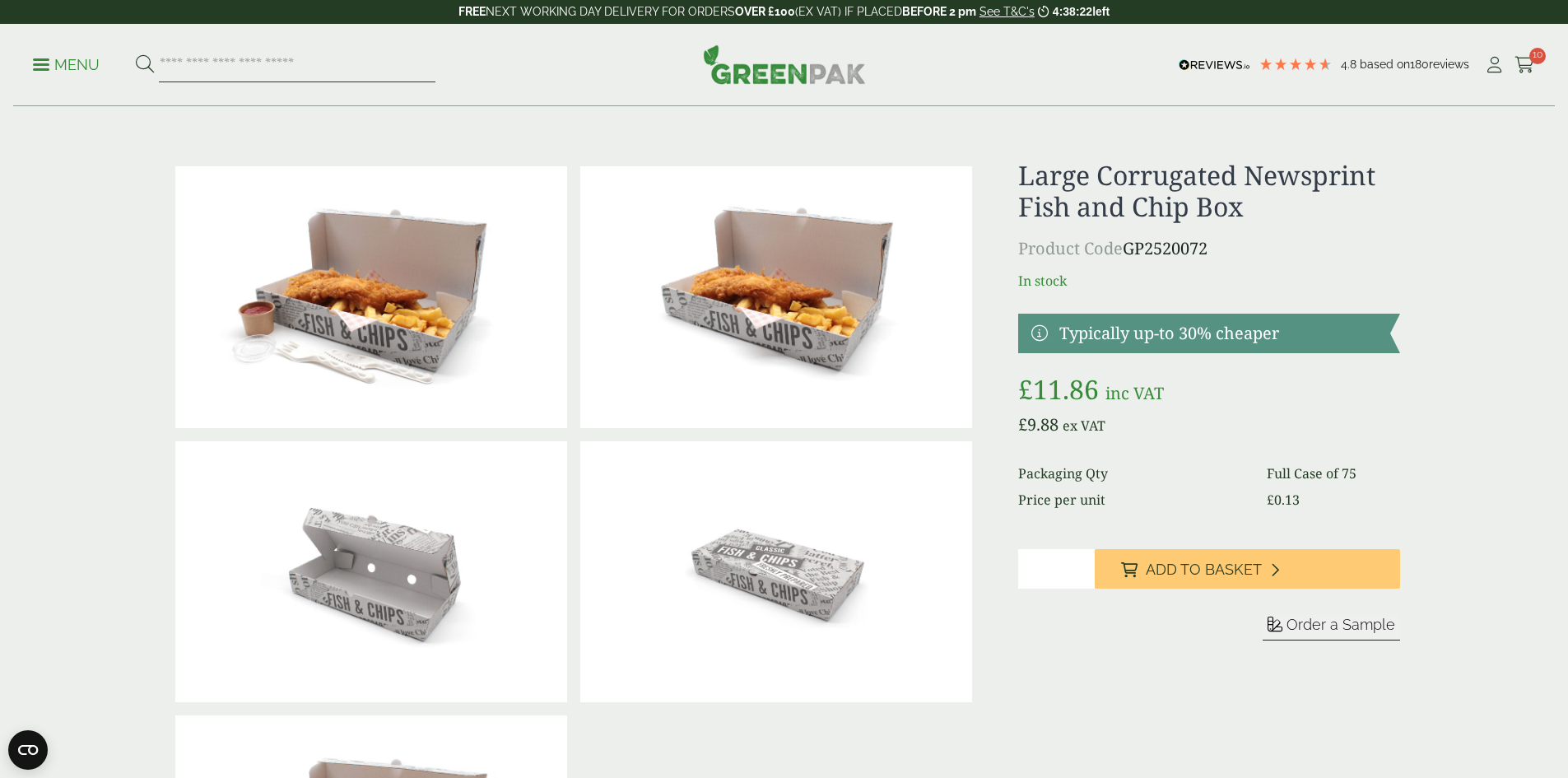
click at [219, 67] on input "search" at bounding box center [297, 65] width 276 height 35
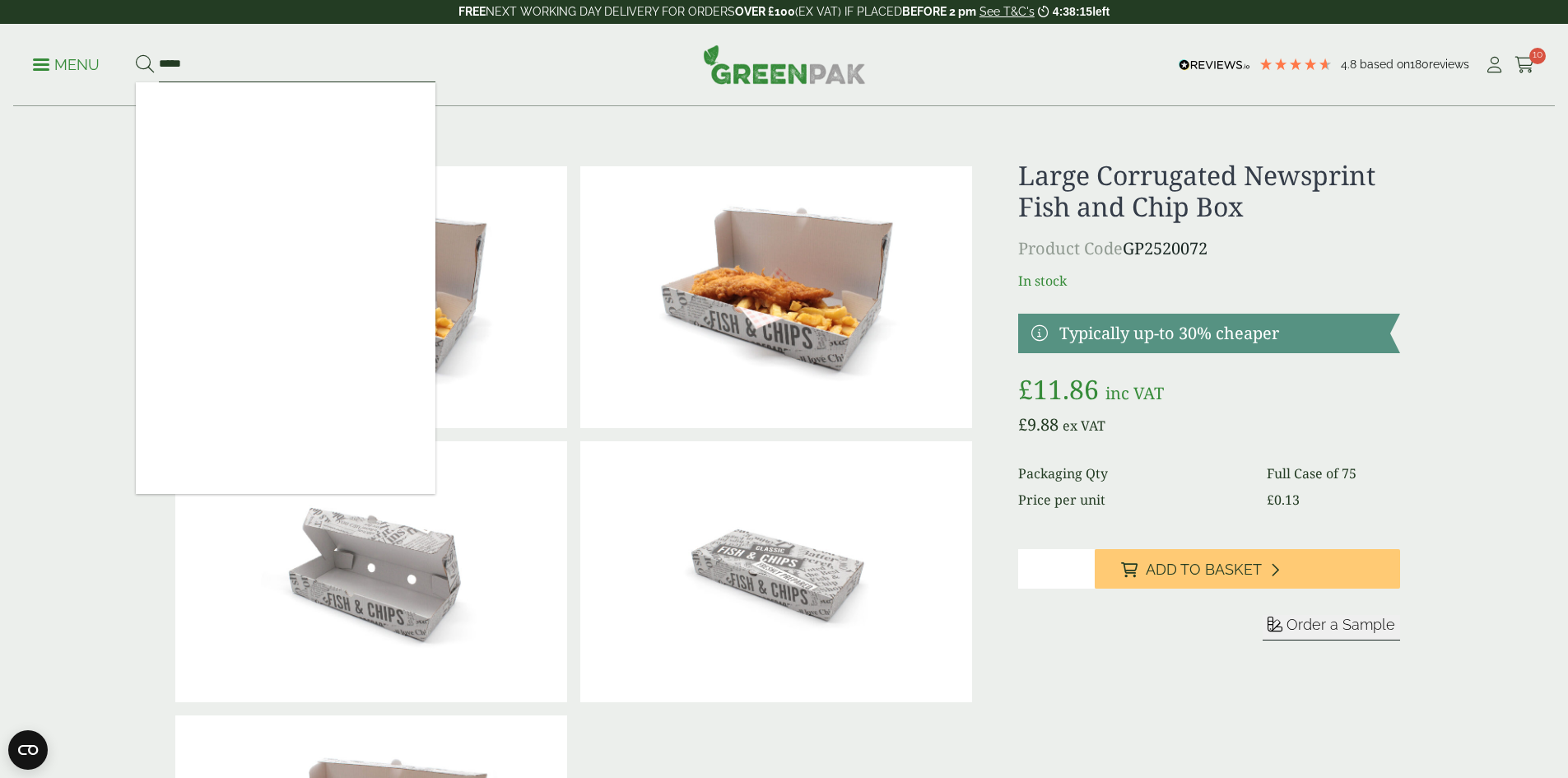
type input "*****"
click at [136, 54] on button at bounding box center [145, 65] width 18 height 21
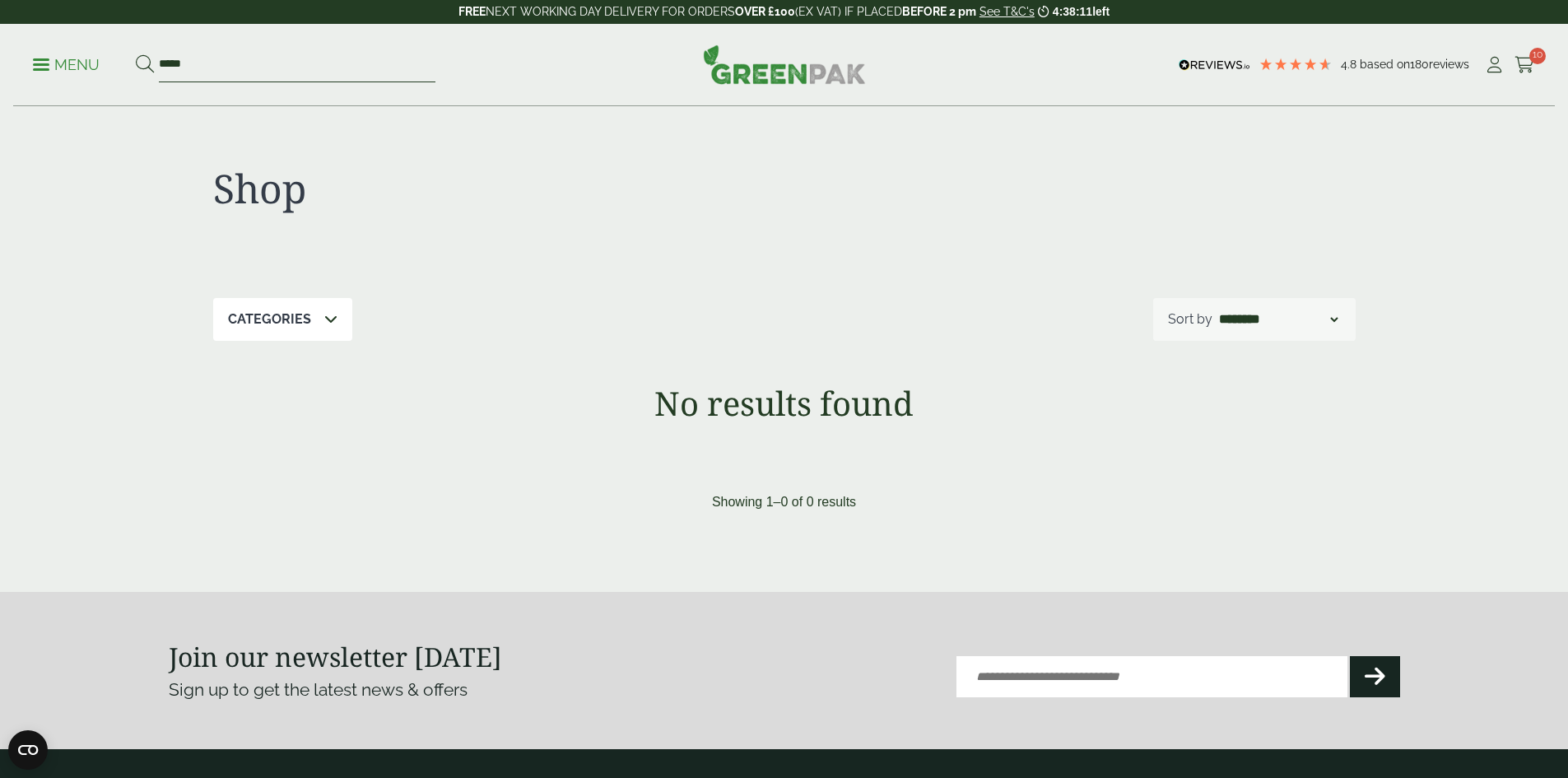
click at [214, 60] on input "*****" at bounding box center [297, 65] width 276 height 35
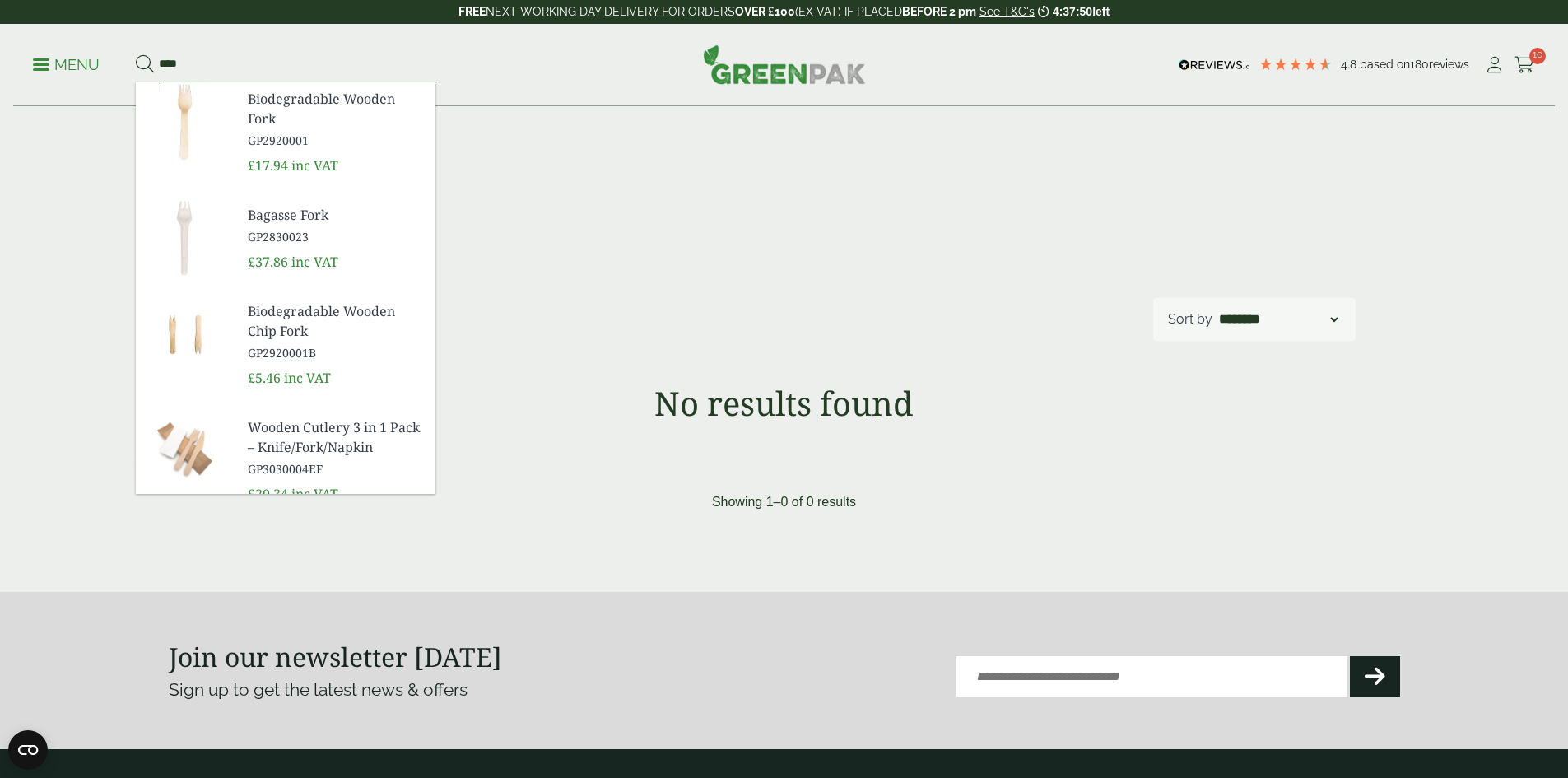
type input "****"
click at [280, 147] on span "GP2920001" at bounding box center [334, 140] width 175 height 17
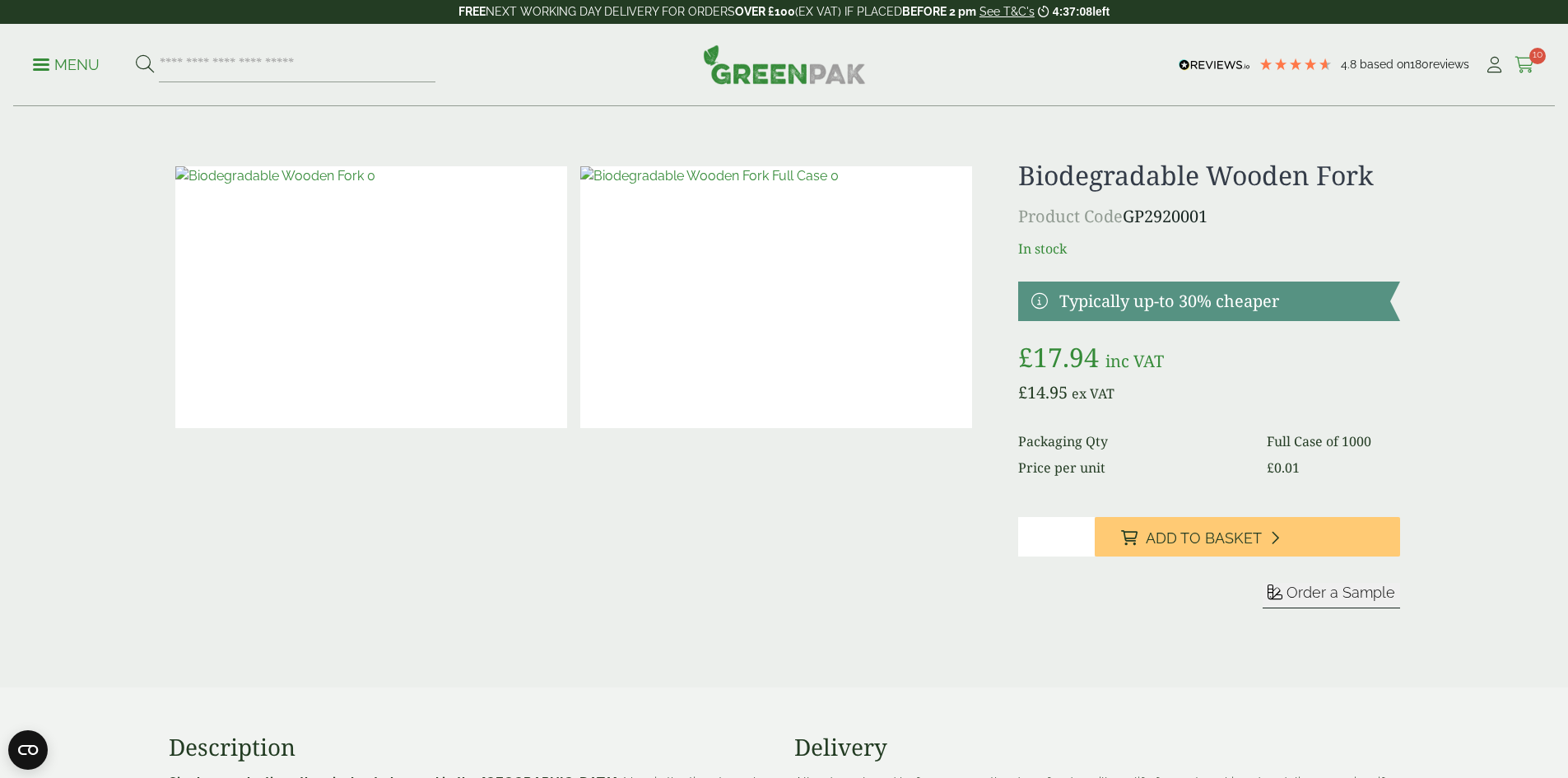
click at [1520, 61] on icon at bounding box center [1524, 65] width 20 height 16
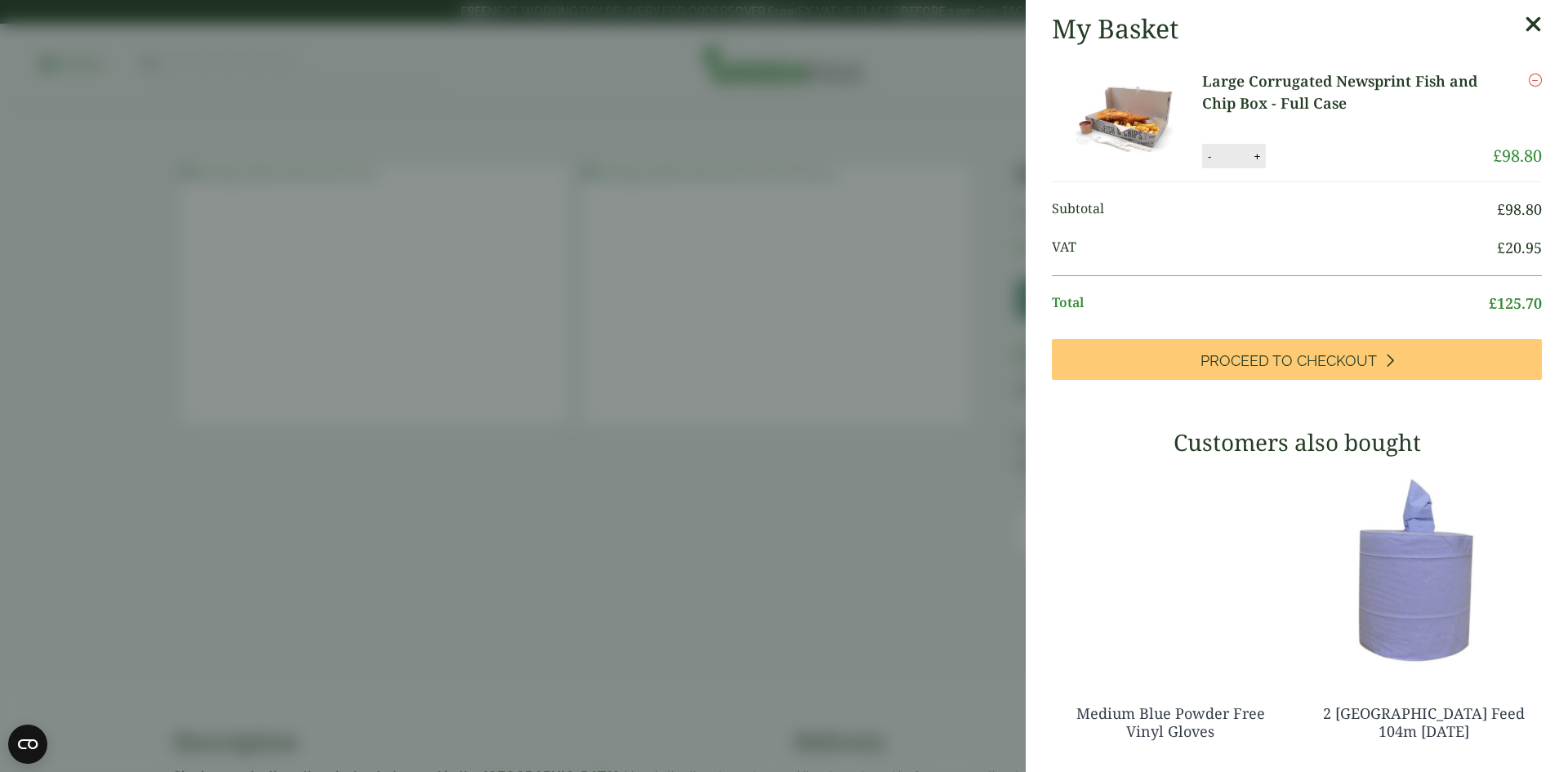
click at [1254, 160] on button "+" at bounding box center [1256, 156] width 16 height 13
type input "**"
click at [1322, 161] on button "Update" at bounding box center [1309, 157] width 82 height 25
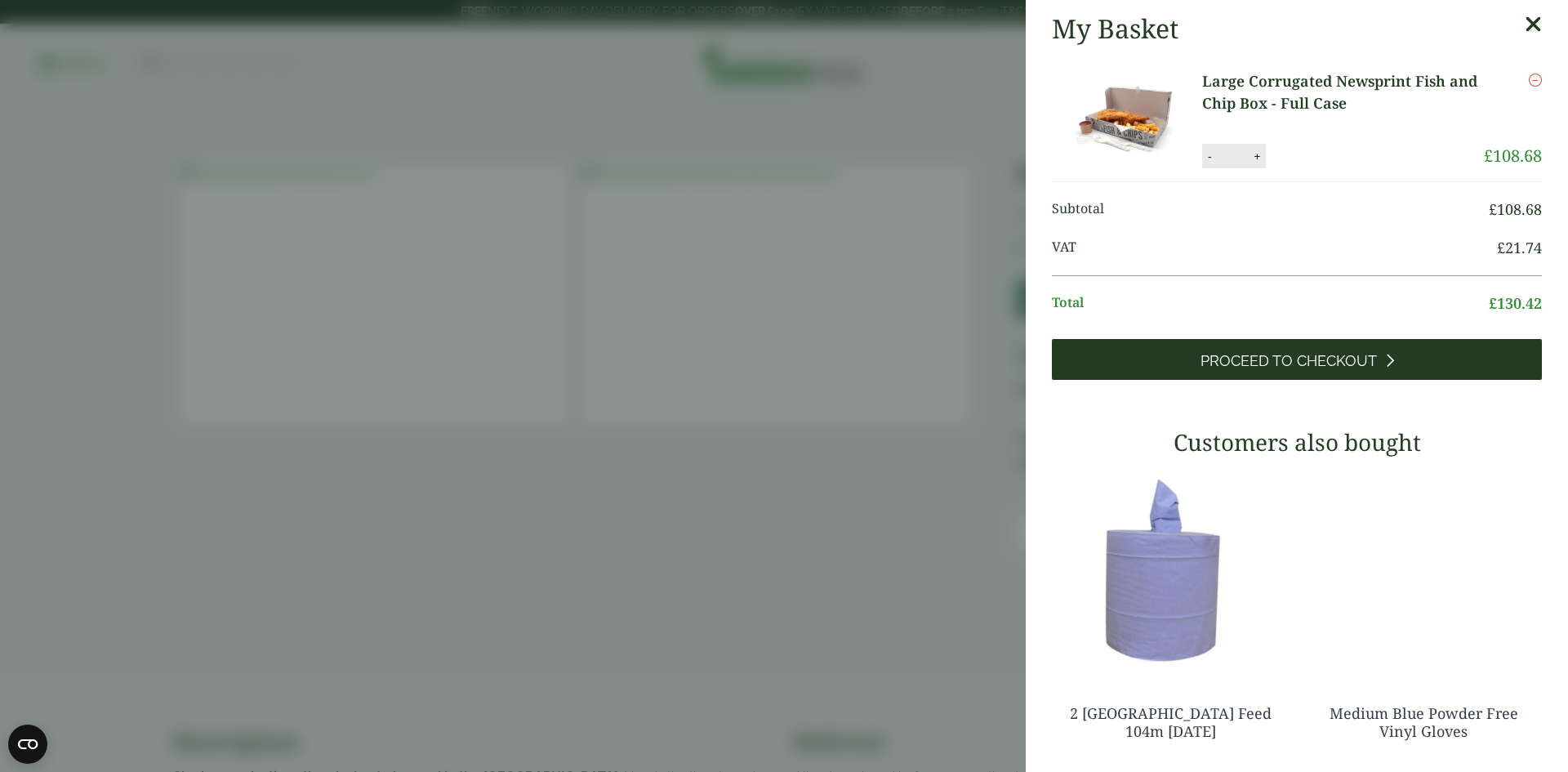
click at [1290, 366] on span "Proceed to Checkout" at bounding box center [1289, 361] width 176 height 18
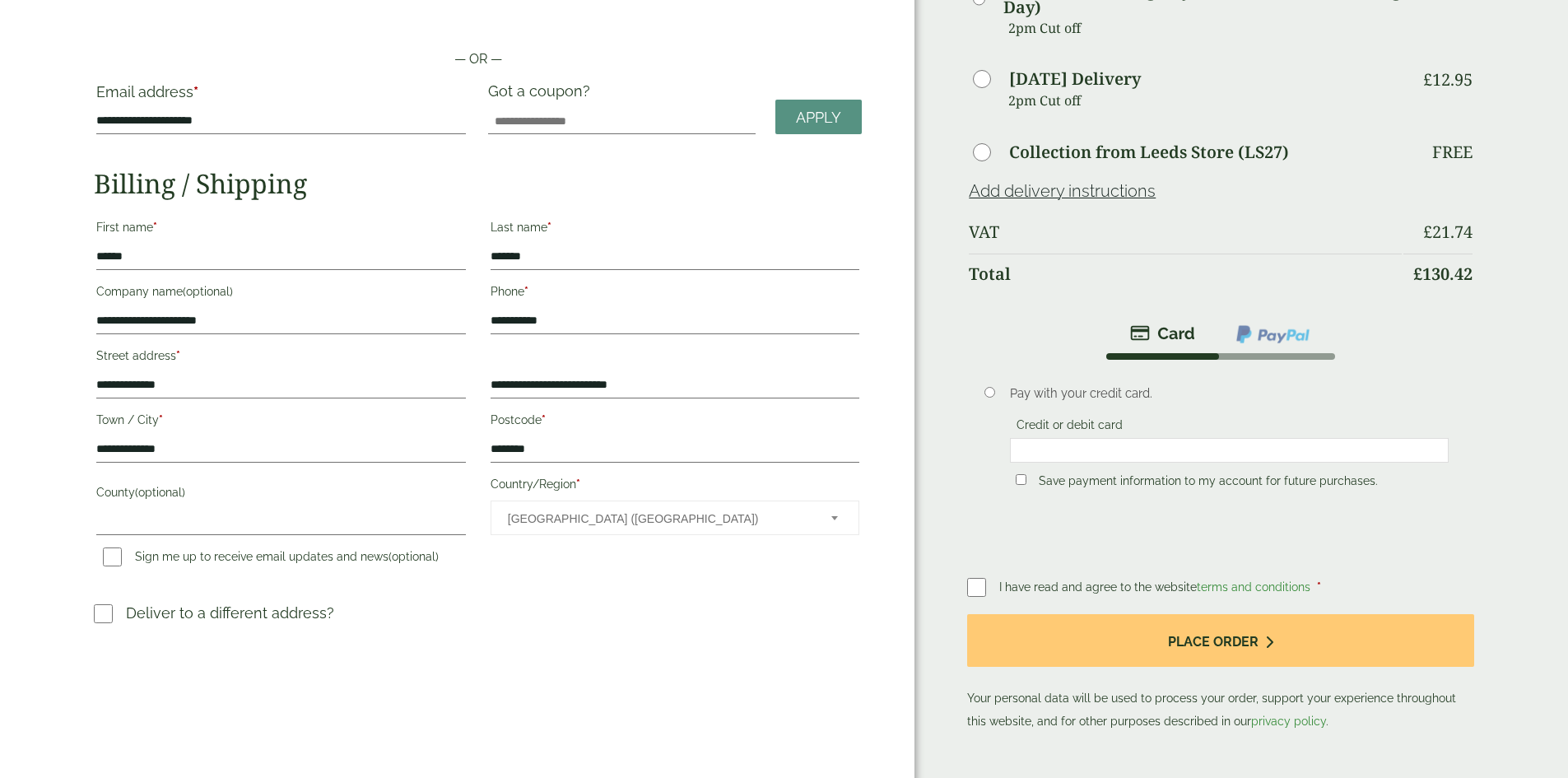
scroll to position [164, 0]
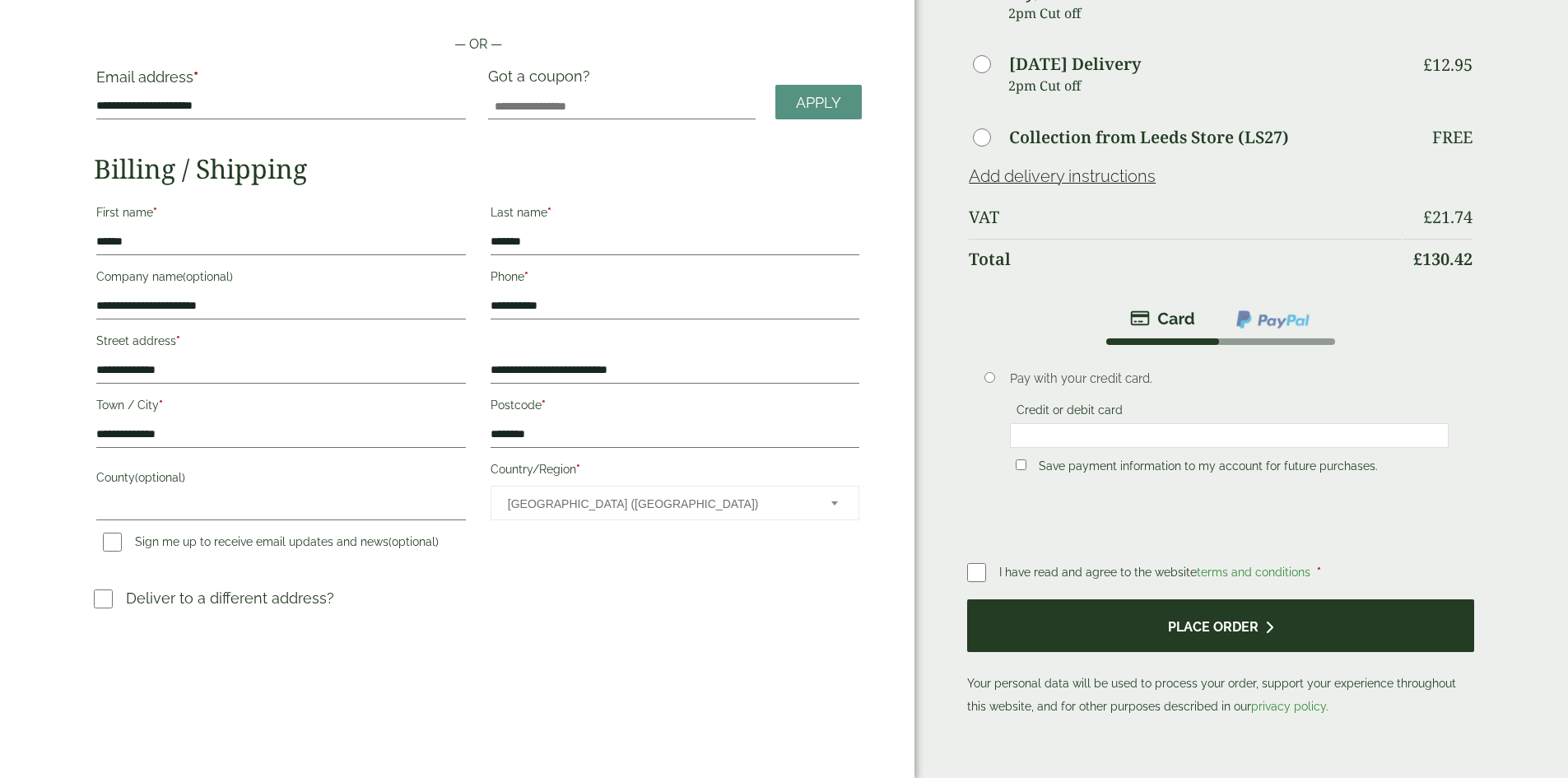
click at [1134, 608] on button "Place order" at bounding box center [1221, 625] width 507 height 53
